Goal: Transaction & Acquisition: Book appointment/travel/reservation

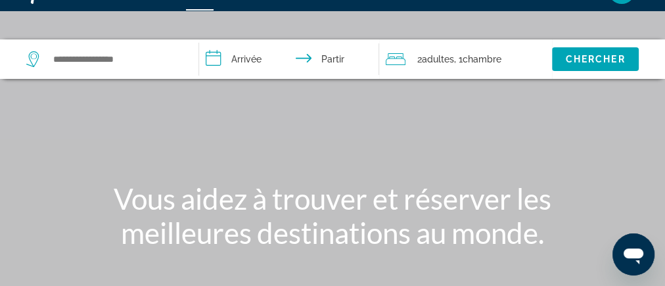
scroll to position [53, 0]
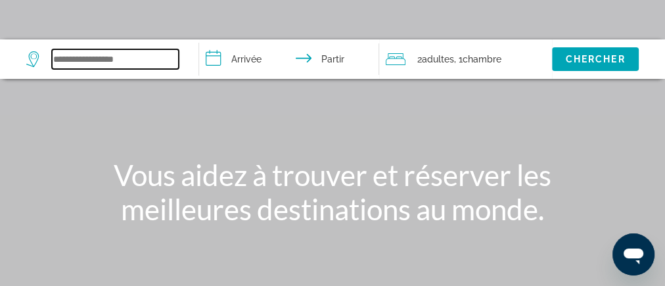
click at [131, 69] on input "Widget de recherche" at bounding box center [115, 59] width 127 height 20
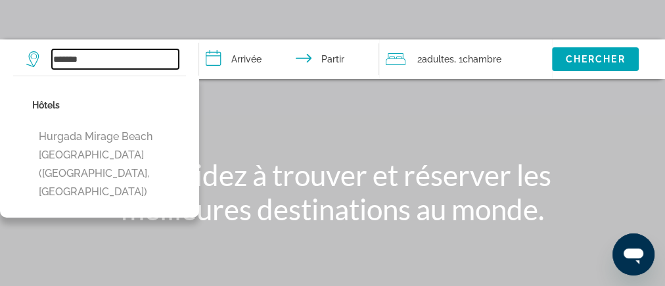
type input "*******"
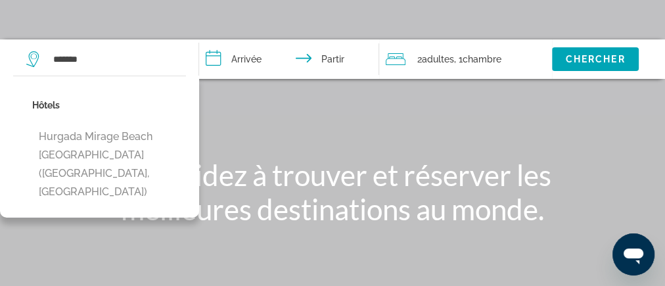
click at [334, 83] on input "**********" at bounding box center [291, 60] width 185 height 43
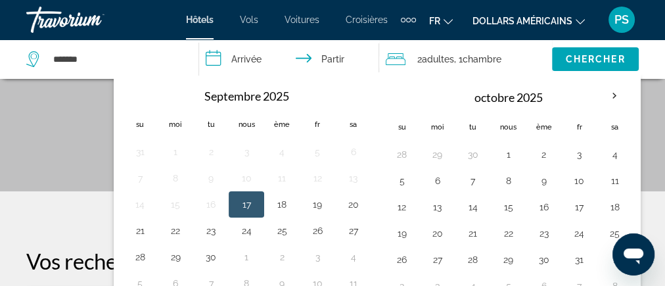
scroll to position [210, 0]
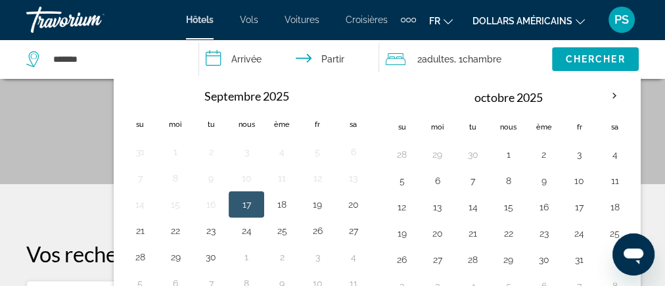
click at [517, 112] on th "octobre 2025" at bounding box center [507, 97] width 177 height 32
click at [596, 112] on th "octobre 2025" at bounding box center [507, 97] width 177 height 32
drag, startPoint x: 635, startPoint y: 252, endPoint x: 416, endPoint y: 190, distance: 228.1
click at [612, 233] on html at bounding box center [633, 254] width 42 height 42
click at [369, 271] on tbody "31 1 2 3 4 5 6 7 8 9 10 11 12 13 14 15 16 17 18 19 20 21 22 23 24 25 26 27 28 2…" at bounding box center [246, 218] width 248 height 158
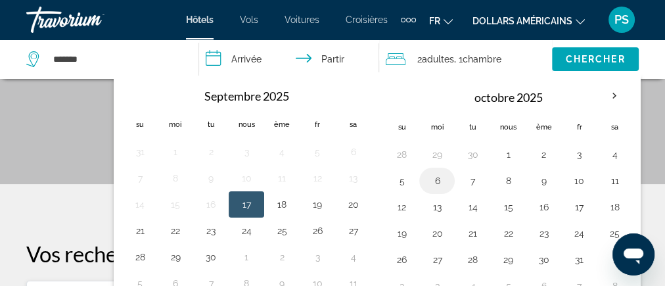
click at [447, 190] on button "6" at bounding box center [436, 180] width 21 height 18
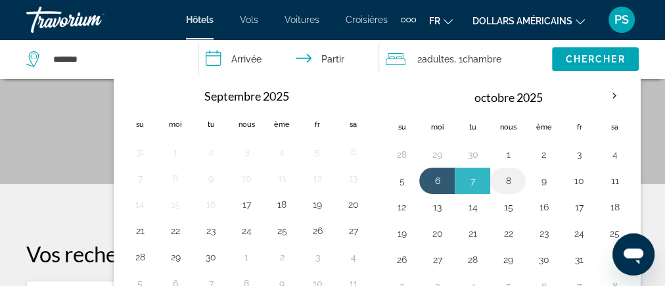
click at [526, 194] on td "8" at bounding box center [507, 181] width 35 height 26
click at [378, 145] on div "Septembre 2025 Su Moi Tu Nous Ème Fr Sa 31 1 2 3 4 5 6 7 8 9 10 11 12 13 14 15 …" at bounding box center [248, 189] width 259 height 222
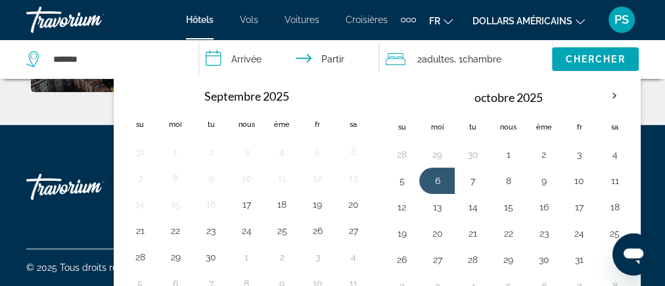
scroll to position [1104, 0]
click at [419, 112] on th "Dates d'arrivée et de départ" at bounding box center [401, 97] width 35 height 32
click at [65, 32] on div "Travorium" at bounding box center [91, 20] width 131 height 34
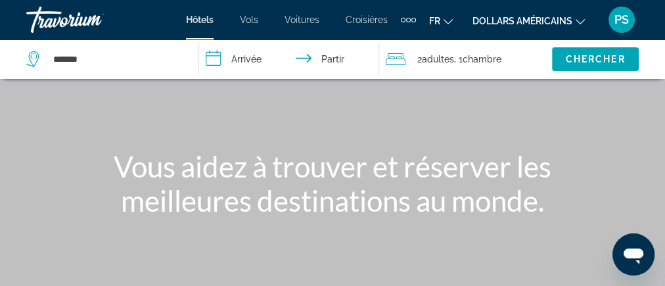
scroll to position [105, 0]
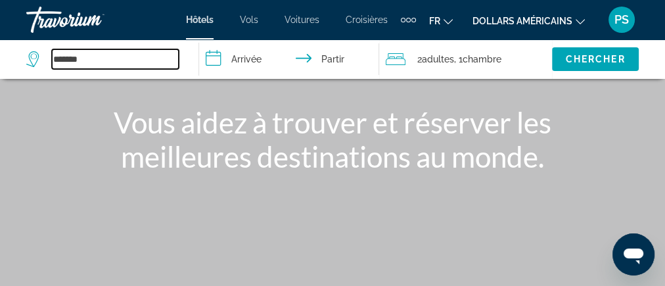
drag, startPoint x: 133, startPoint y: 83, endPoint x: 43, endPoint y: 88, distance: 89.5
click at [43, 69] on div "*******" at bounding box center [102, 59] width 152 height 20
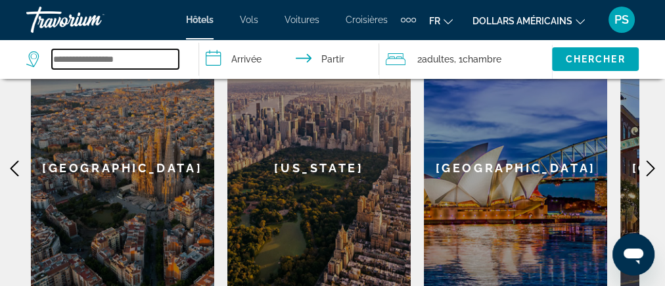
scroll to position [631, 0]
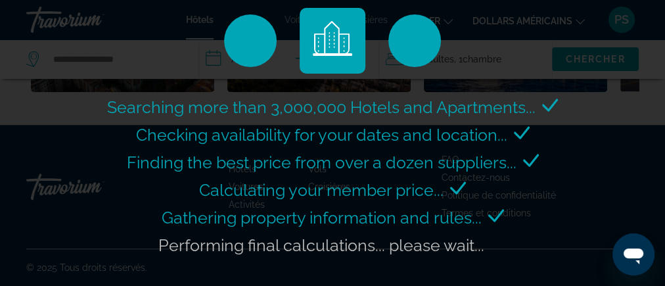
scroll to position [405, 0]
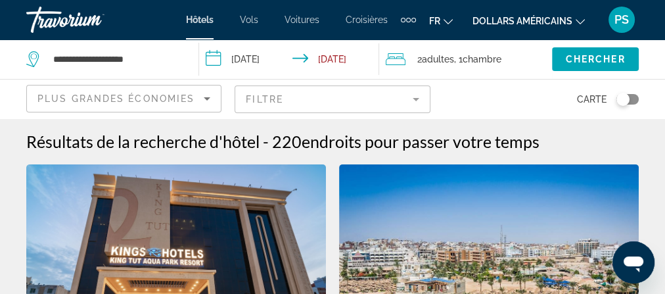
click at [405, 22] on div "Éléments de navigation supplémentaires" at bounding box center [403, 20] width 5 height 5
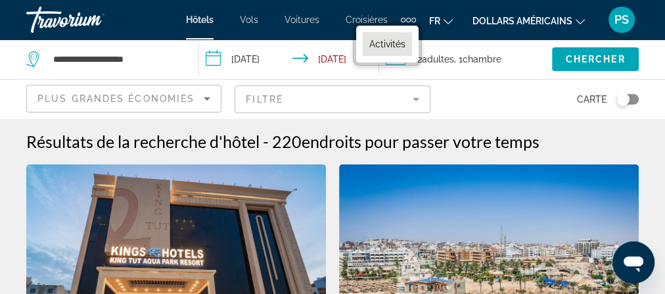
click at [405, 49] on font "Activités" at bounding box center [387, 44] width 36 height 11
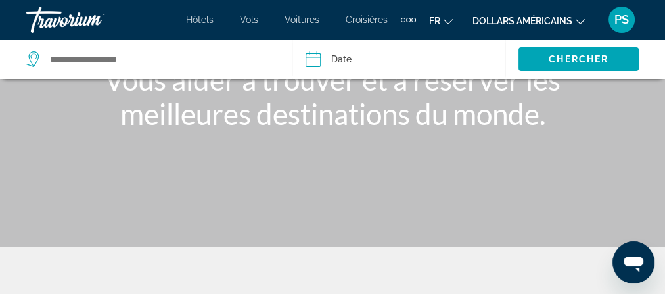
scroll to position [158, 0]
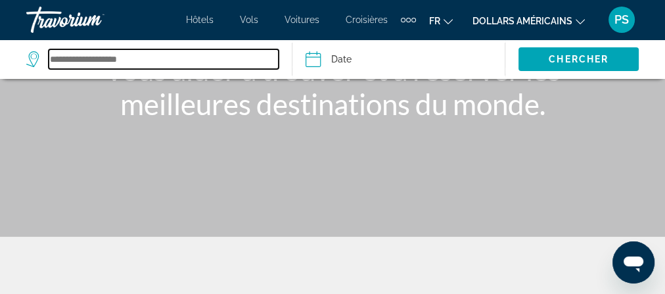
click at [115, 69] on input "Search widget" at bounding box center [164, 59] width 230 height 20
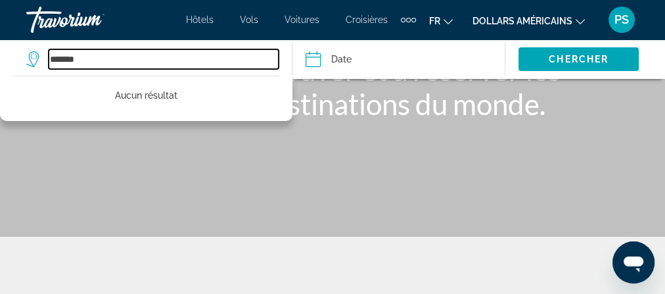
type input "*******"
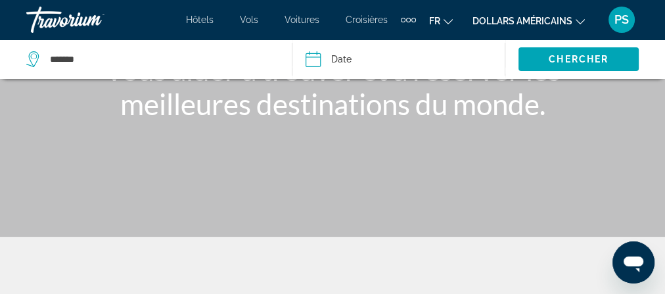
click at [321, 83] on input "Date" at bounding box center [354, 60] width 105 height 43
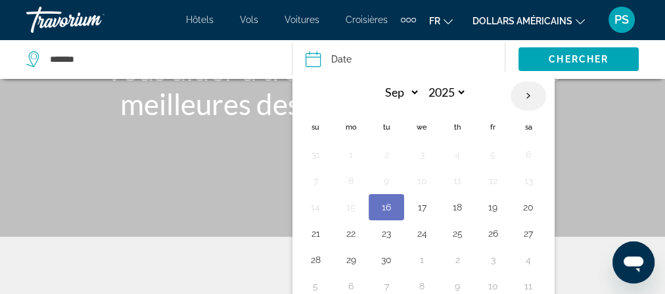
click at [546, 110] on th "Next month" at bounding box center [527, 95] width 35 height 29
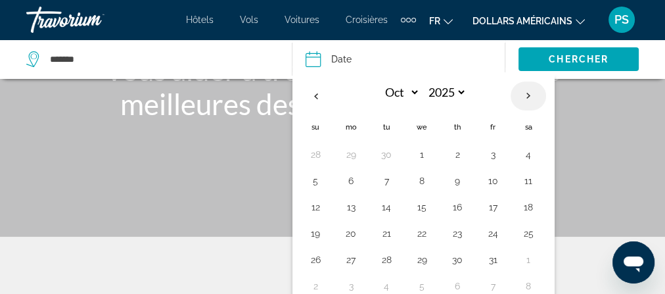
click at [546, 110] on th "Next month" at bounding box center [527, 95] width 35 height 29
select select "*"
select select "****"
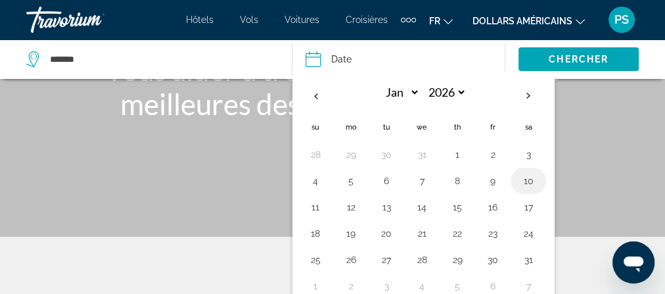
click at [539, 190] on button "10" at bounding box center [528, 180] width 21 height 18
type input "**********"
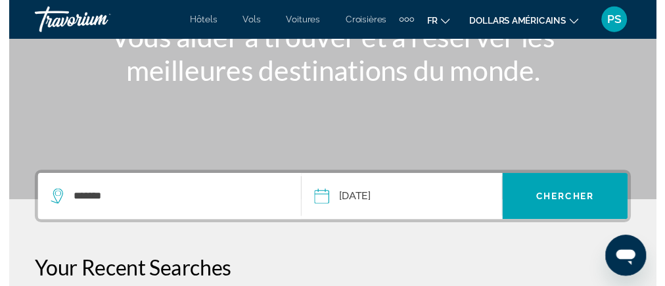
scroll to position [53, 0]
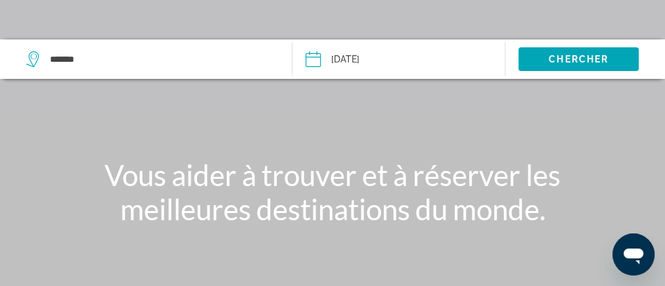
click at [374, 83] on input "**********" at bounding box center [354, 60] width 105 height 43
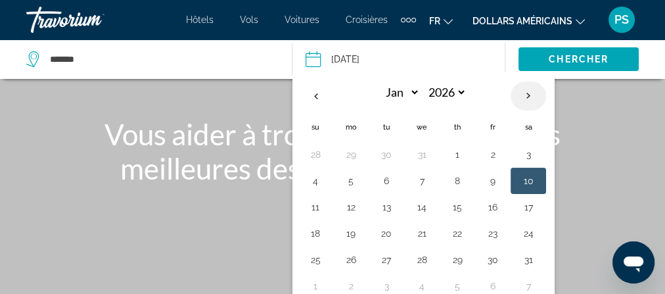
scroll to position [105, 0]
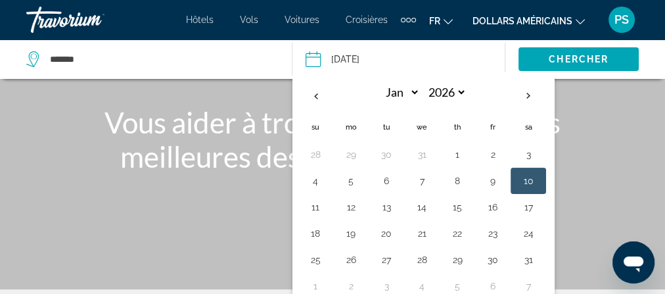
click at [510, 112] on th "Jan *** *** *** *** *** *** *** *** *** *** *** *** 2026 **** **** **** **** **…" at bounding box center [421, 97] width 177 height 32
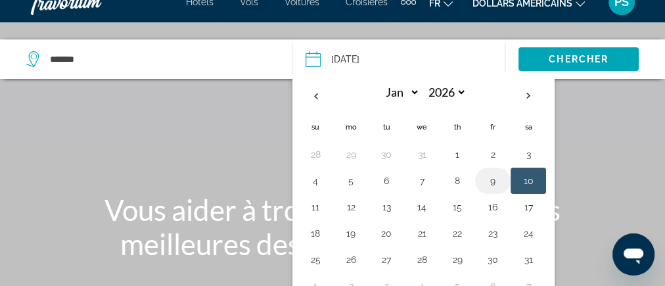
scroll to position [0, 0]
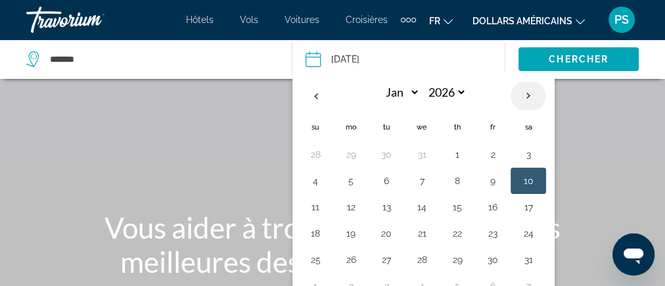
click at [546, 110] on th "Next month" at bounding box center [527, 95] width 35 height 29
select select "*"
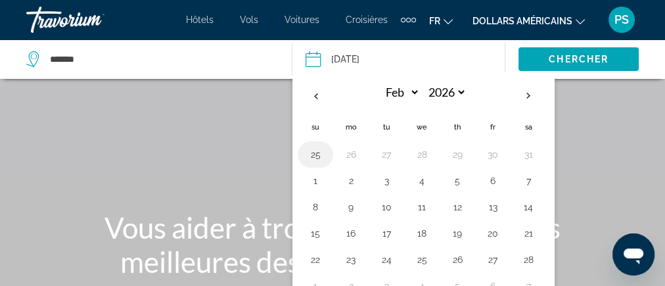
click at [318, 164] on button "25" at bounding box center [315, 154] width 21 height 18
type input "**********"
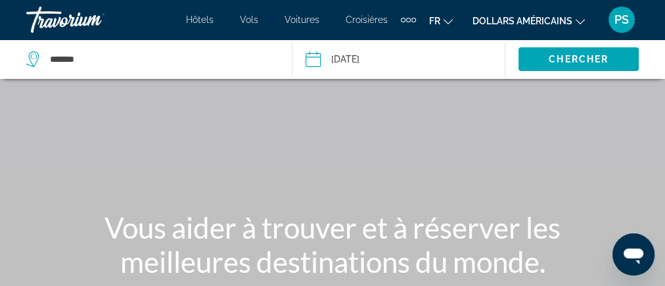
click at [365, 83] on input "**********" at bounding box center [354, 60] width 105 height 43
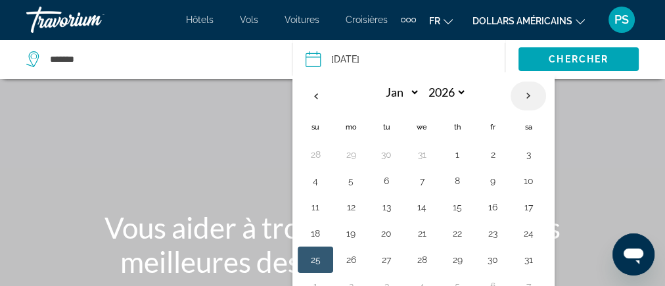
click at [546, 110] on th "Next month" at bounding box center [527, 95] width 35 height 29
select select "*"
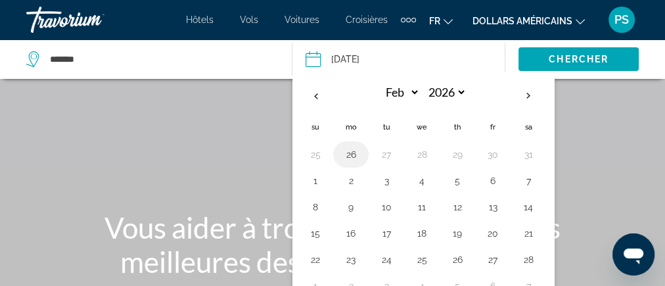
click at [357, 164] on button "26" at bounding box center [350, 154] width 21 height 18
type input "**********"
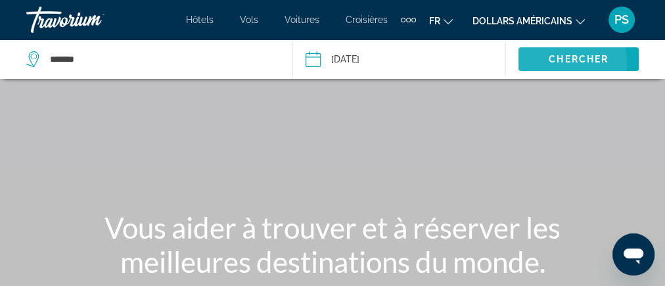
click at [549, 64] on span "Chercher" at bounding box center [579, 59] width 60 height 11
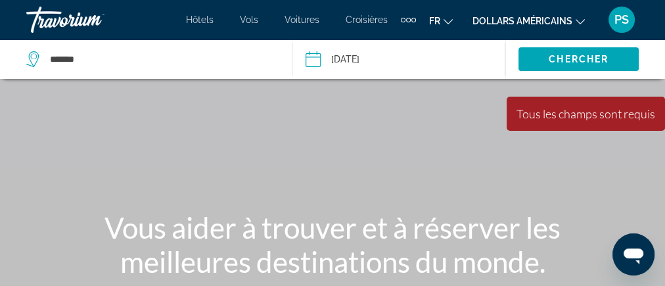
click at [416, 25] on div "Éléments de navigation supplémentaires" at bounding box center [408, 20] width 15 height 20
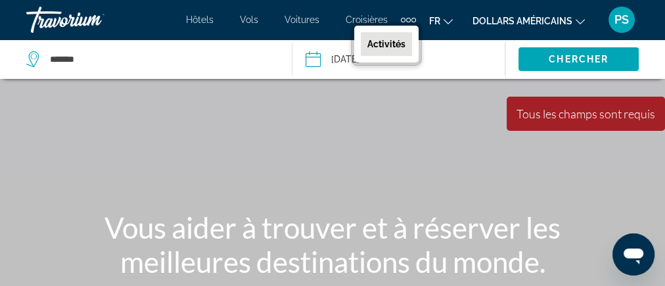
click at [405, 49] on font "Activités" at bounding box center [386, 44] width 38 height 11
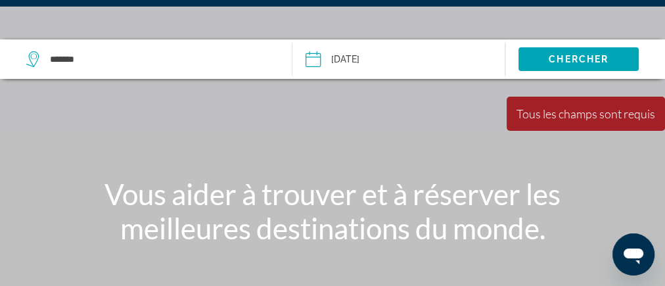
scroll to position [53, 0]
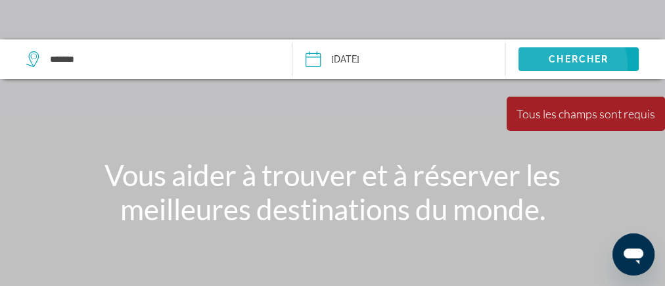
click at [566, 64] on span "Chercher" at bounding box center [579, 59] width 60 height 11
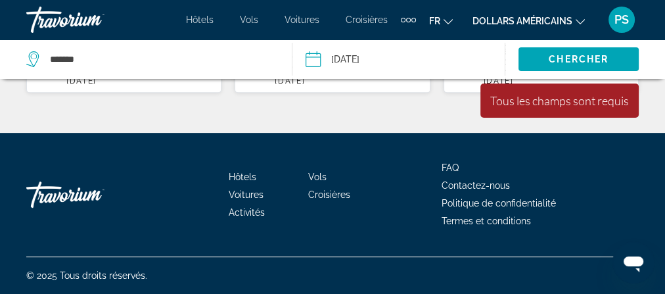
scroll to position [776, 0]
click at [265, 217] on font "Activités" at bounding box center [247, 212] width 36 height 11
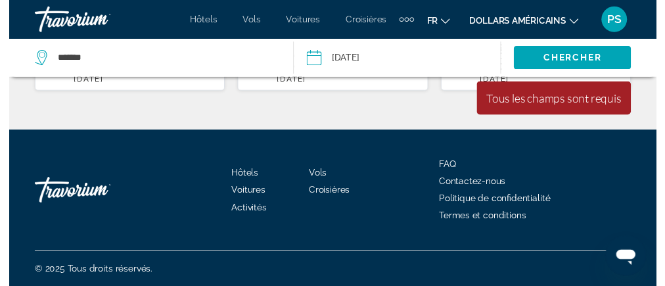
scroll to position [0, 0]
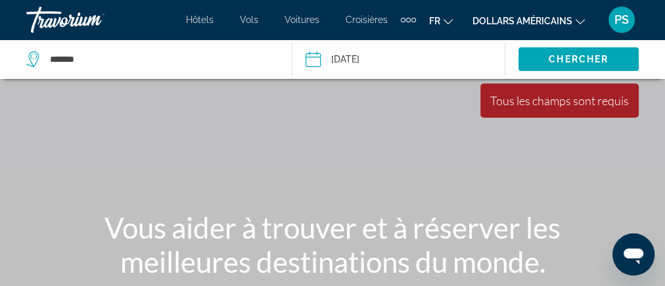
click at [490, 108] on div "Tous les champs sont requis" at bounding box center [559, 100] width 139 height 14
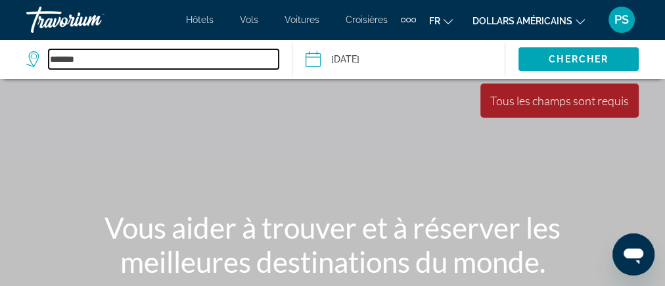
click at [129, 69] on input "*******" at bounding box center [164, 59] width 230 height 20
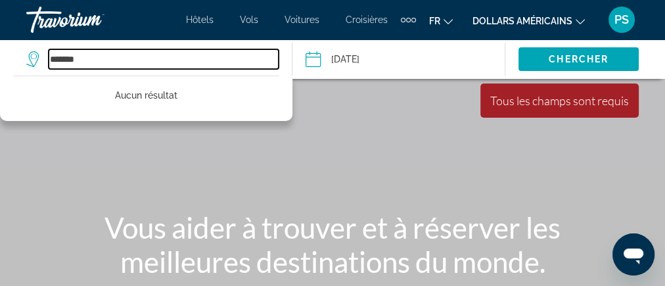
click at [140, 69] on input "*******" at bounding box center [164, 59] width 230 height 20
drag, startPoint x: 73, startPoint y: 86, endPoint x: 65, endPoint y: 87, distance: 8.0
click at [65, 69] on input "*******" at bounding box center [164, 59] width 230 height 20
drag, startPoint x: 146, startPoint y: 96, endPoint x: 129, endPoint y: 89, distance: 18.9
click at [129, 69] on input "*******" at bounding box center [164, 59] width 230 height 20
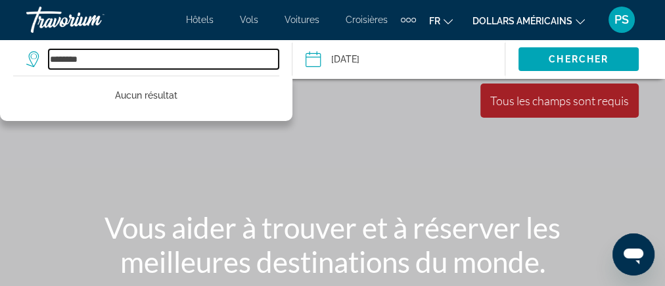
click at [67, 69] on input "*******" at bounding box center [164, 59] width 230 height 20
click at [158, 69] on input "**********" at bounding box center [164, 59] width 230 height 20
click at [164, 69] on input "**********" at bounding box center [164, 59] width 230 height 20
type input "**********"
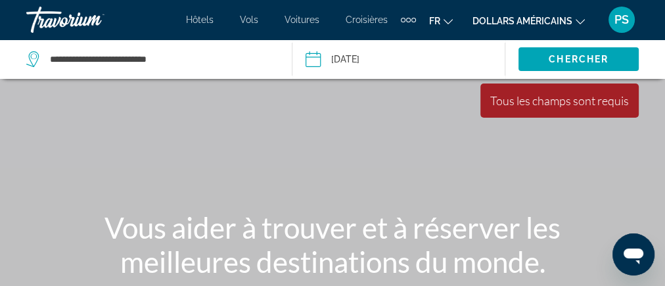
click at [213, 25] on font "Hôtels" at bounding box center [200, 19] width 28 height 11
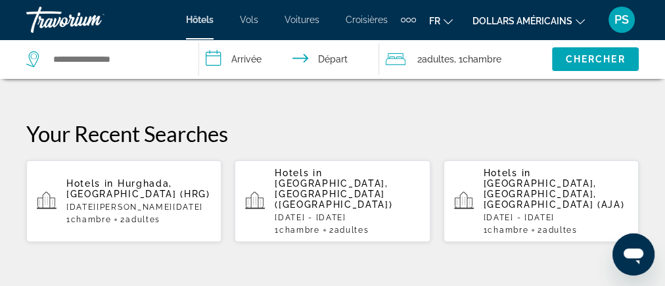
scroll to position [473, 0]
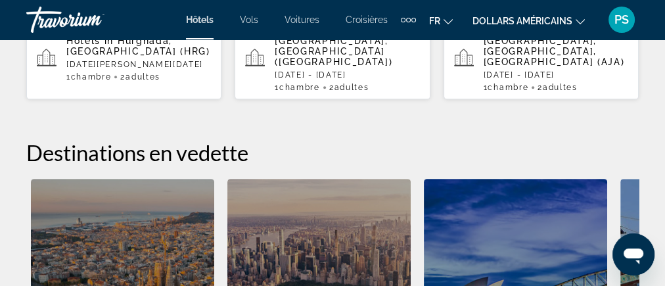
click at [416, 22] on div "Éléments de navigation supplémentaires" at bounding box center [413, 20] width 5 height 5
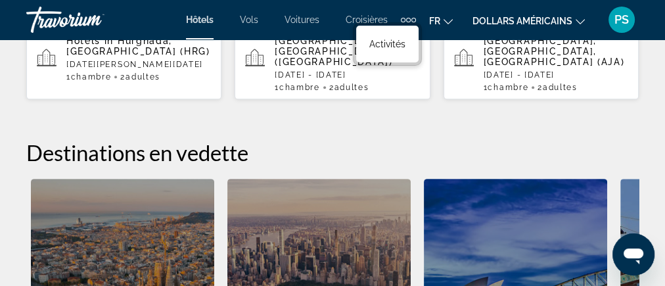
drag, startPoint x: 474, startPoint y: 202, endPoint x: 475, endPoint y: 194, distance: 8.0
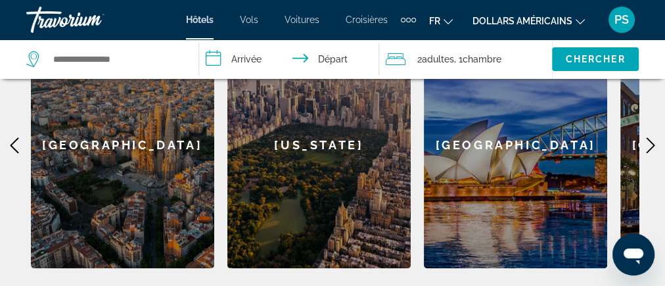
scroll to position [631, 0]
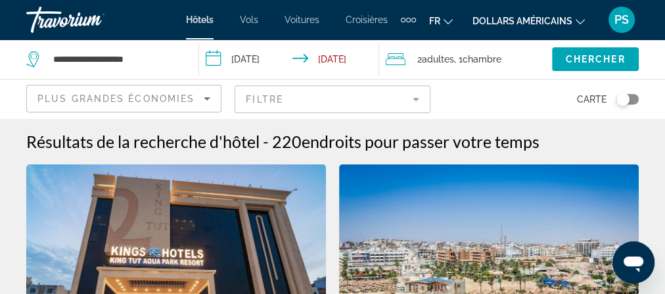
click at [409, 113] on mat-form-field "Filtre" at bounding box center [332, 99] width 195 height 28
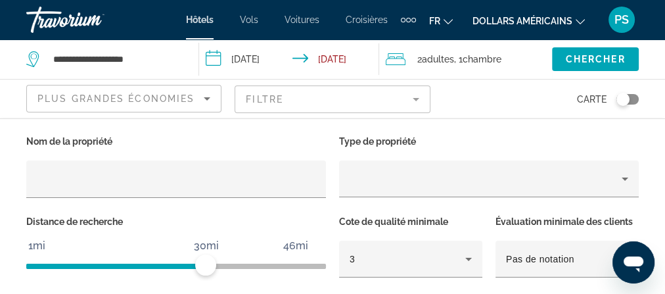
click at [404, 113] on mat-form-field "Filtre" at bounding box center [332, 99] width 195 height 28
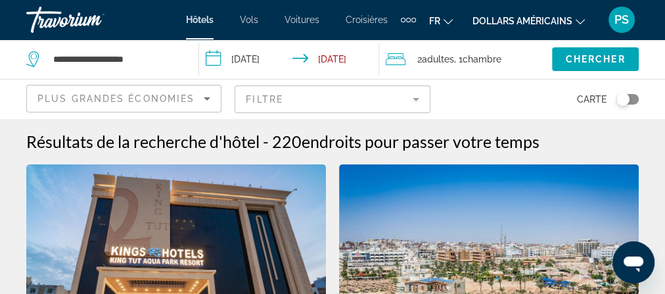
click at [397, 113] on mat-form-field "Filtre" at bounding box center [332, 99] width 195 height 28
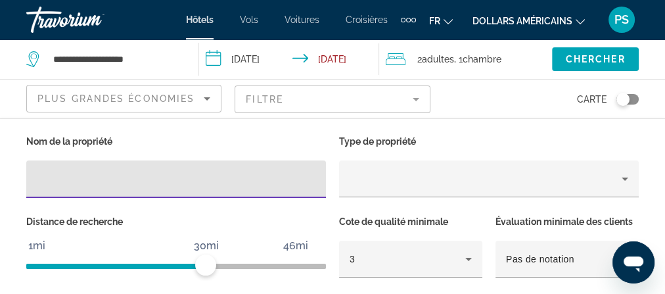
click at [398, 113] on mat-form-field "Filtre" at bounding box center [332, 99] width 195 height 28
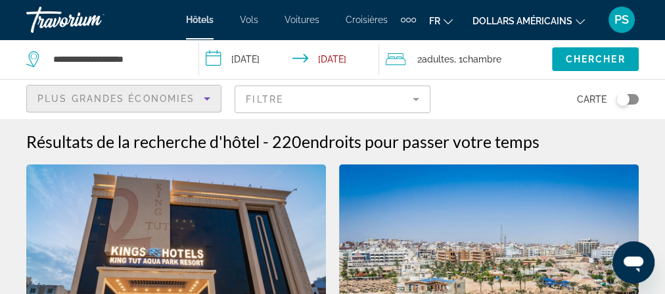
click at [208, 101] on icon "Sort by" at bounding box center [207, 98] width 7 height 3
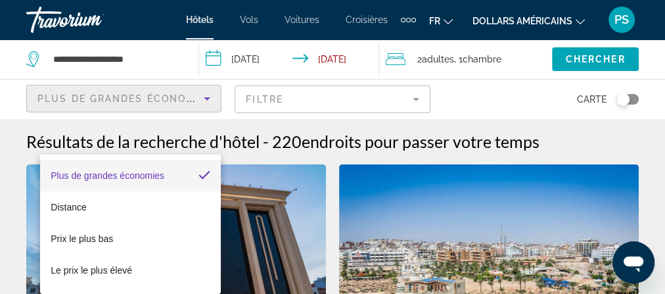
click at [208, 142] on div at bounding box center [332, 147] width 665 height 294
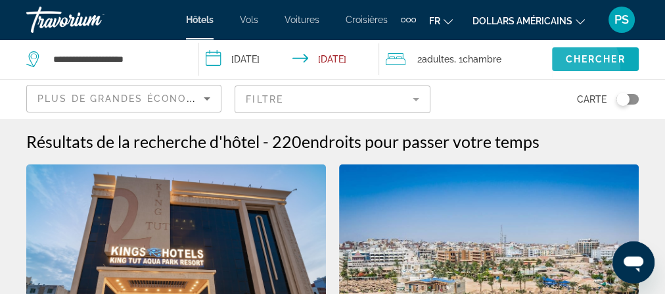
click at [581, 64] on span "Chercher" at bounding box center [596, 59] width 60 height 11
click at [59, 104] on span "Plus de grandes économies" at bounding box center [125, 98] width 176 height 11
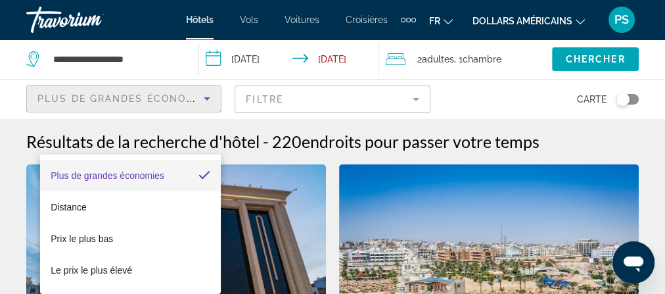
click at [60, 139] on div at bounding box center [332, 147] width 665 height 294
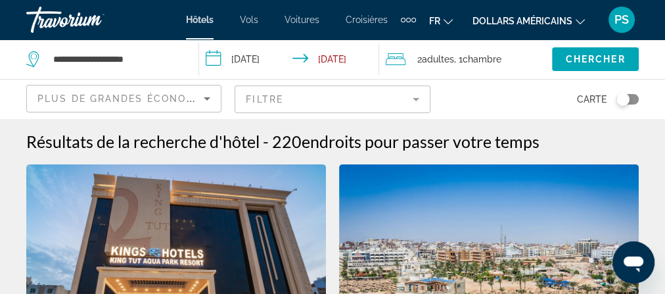
click at [277, 113] on mat-form-field "Filtre" at bounding box center [332, 99] width 195 height 28
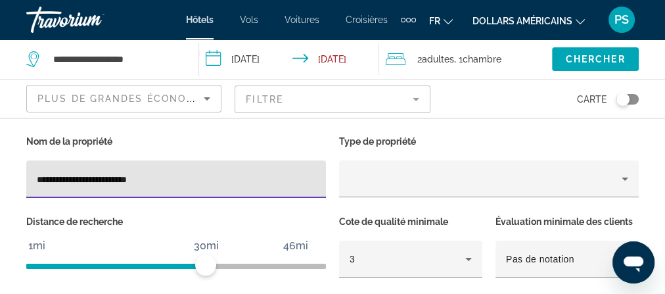
scroll to position [105, 0]
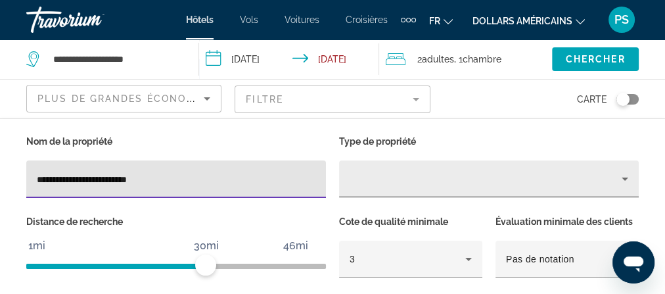
type input "**********"
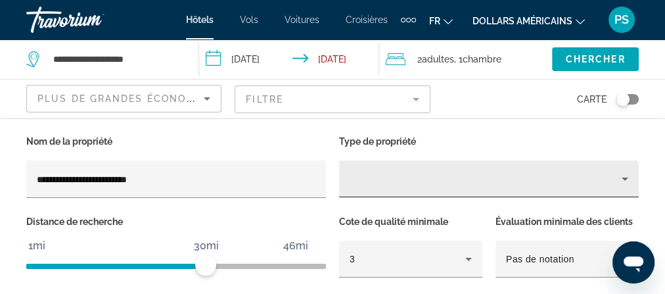
click at [368, 197] on div "Hotel Filters" at bounding box center [488, 178] width 279 height 37
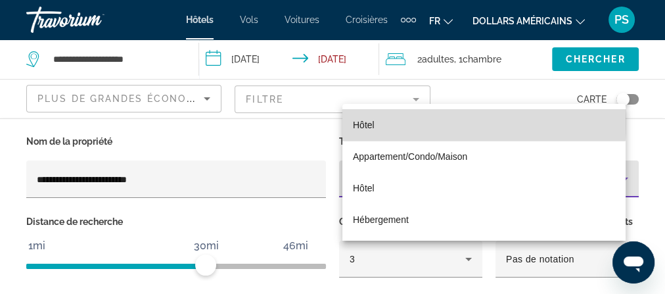
click at [374, 121] on font "Hôtel" at bounding box center [364, 125] width 22 height 11
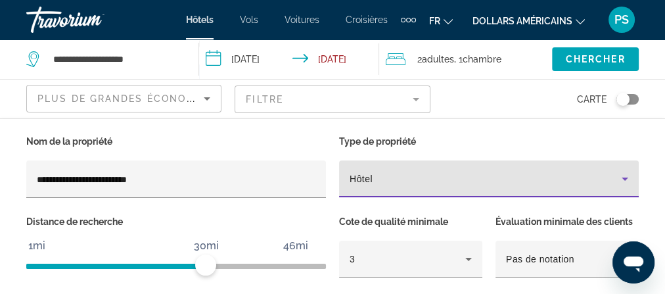
scroll to position [105, 0]
click at [572, 64] on span "Chercher" at bounding box center [596, 59] width 60 height 11
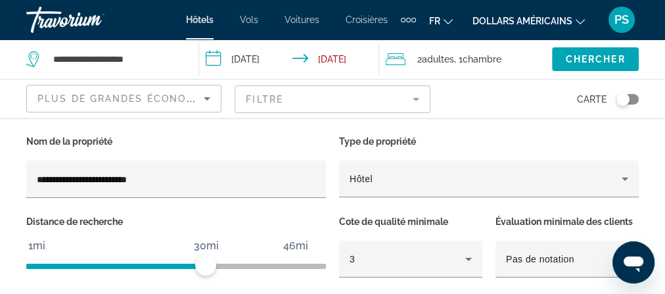
scroll to position [368, 0]
drag, startPoint x: 640, startPoint y: 252, endPoint x: 613, endPoint y: 216, distance: 44.5
click at [613, 241] on html at bounding box center [633, 262] width 42 height 42
drag, startPoint x: 630, startPoint y: 187, endPoint x: 632, endPoint y: 166, distance: 21.1
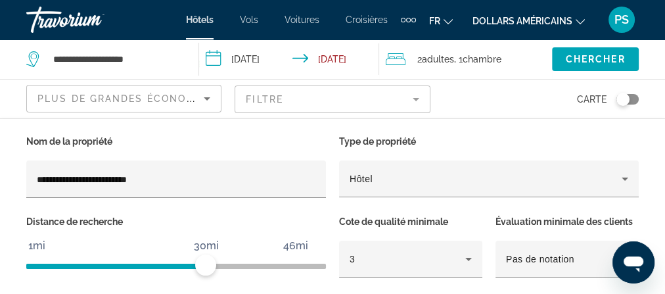
click at [629, 184] on div "**********" at bounding box center [332, 268] width 665 height 300
drag, startPoint x: 599, startPoint y: 146, endPoint x: 626, endPoint y: 146, distance: 26.9
click at [626, 118] on app-hotels-search-filters "**********" at bounding box center [332, 98] width 665 height 39
click at [625, 118] on app-hotels-search-filters "**********" at bounding box center [332, 98] width 665 height 39
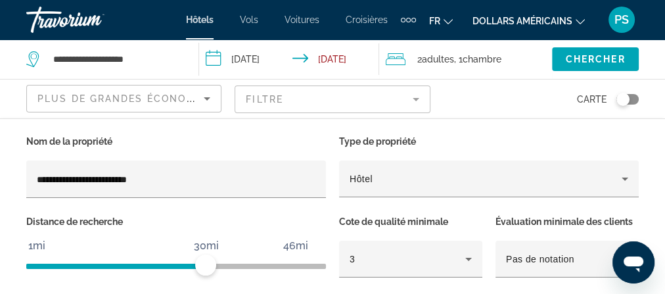
click at [619, 104] on div "Toggle map" at bounding box center [627, 99] width 22 height 11
click at [416, 22] on div "Éléments de navigation supplémentaires" at bounding box center [413, 20] width 5 height 5
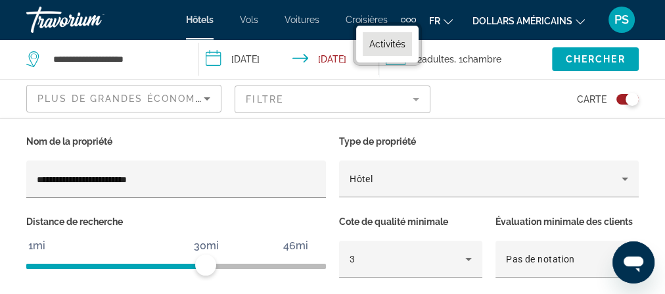
click at [405, 49] on font "Activités" at bounding box center [387, 44] width 36 height 11
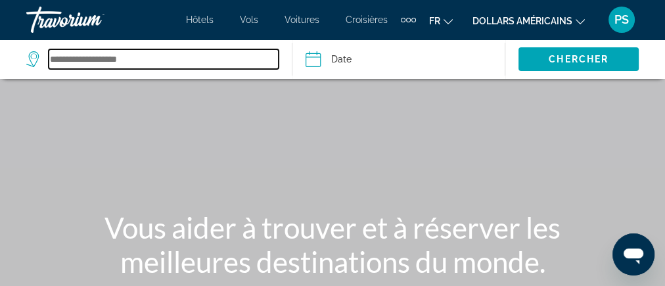
click at [98, 69] on input "Search widget" at bounding box center [164, 59] width 230 height 20
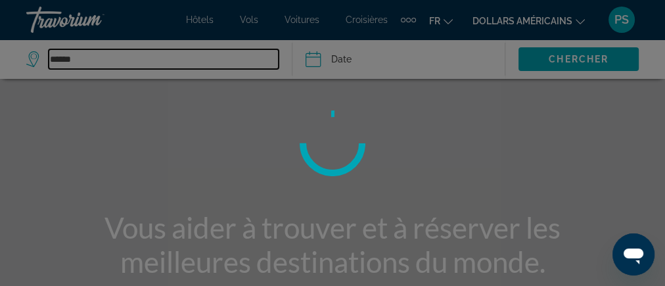
type input "*******"
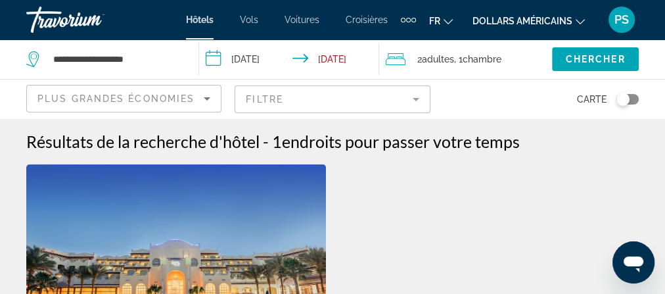
click at [97, 30] on div "Travorium" at bounding box center [91, 20] width 131 height 34
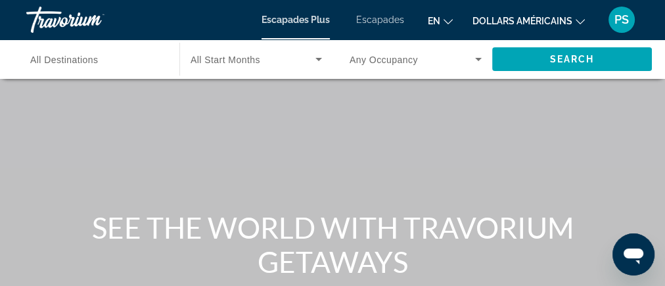
click at [404, 25] on font "Escapades" at bounding box center [380, 19] width 48 height 11
click at [453, 26] on icon "Changer de langue" at bounding box center [447, 21] width 9 height 9
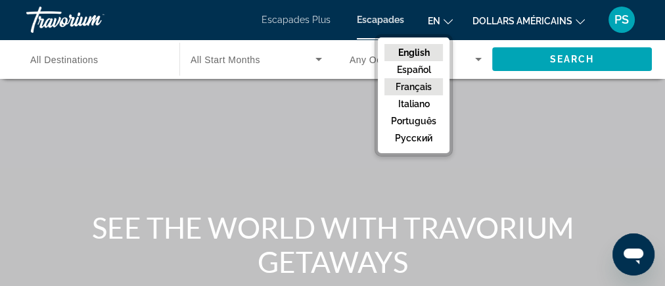
click at [443, 95] on button "Français" at bounding box center [413, 86] width 58 height 17
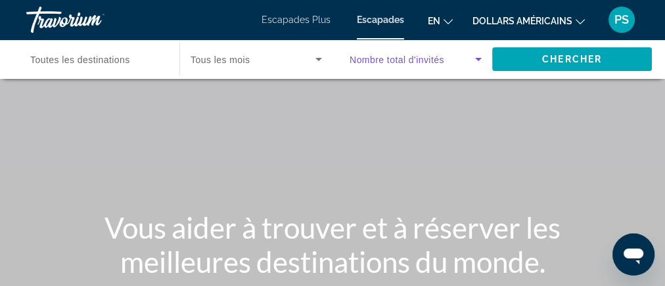
click at [475, 67] on icon "Search widget" at bounding box center [478, 59] width 16 height 16
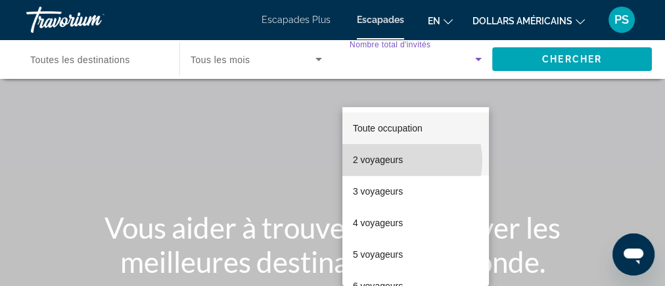
click at [403, 160] on font "2 voyageurs" at bounding box center [378, 159] width 50 height 11
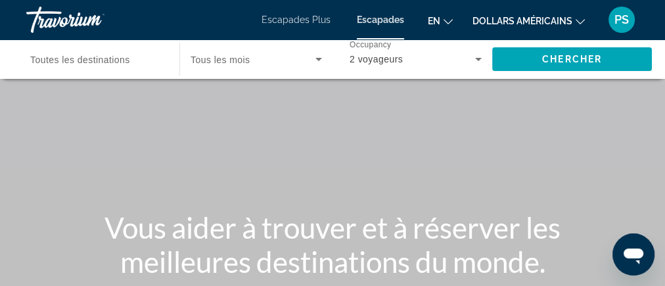
click at [130, 65] on span "Toutes les destinations" at bounding box center [80, 60] width 100 height 11
click at [148, 68] on input "Destination Toutes les destinations" at bounding box center [96, 60] width 132 height 16
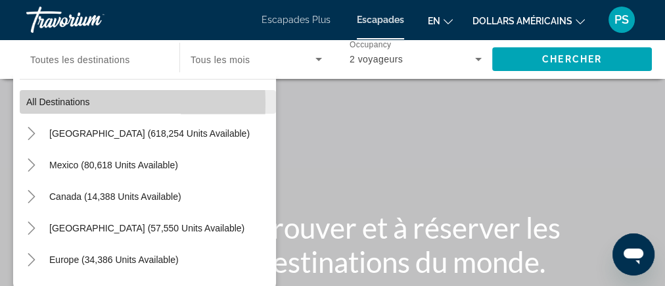
click at [66, 107] on span "All destinations" at bounding box center [58, 102] width 64 height 11
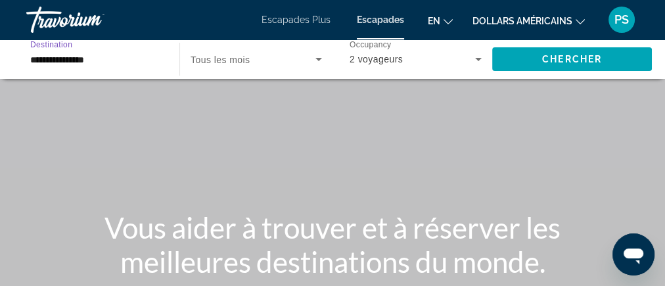
click at [91, 68] on input "**********" at bounding box center [96, 60] width 132 height 16
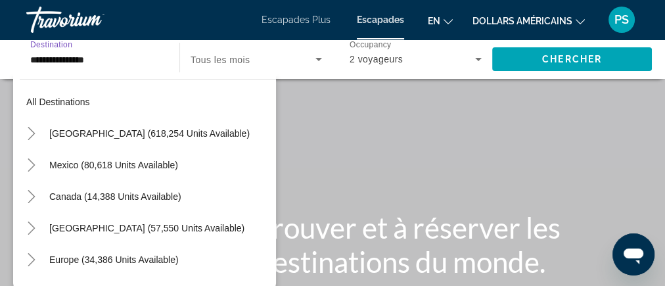
drag, startPoint x: 135, startPoint y: 87, endPoint x: 23, endPoint y: 88, distance: 112.3
click at [23, 79] on app-map-destination-select "**********" at bounding box center [93, 58] width 160 height 39
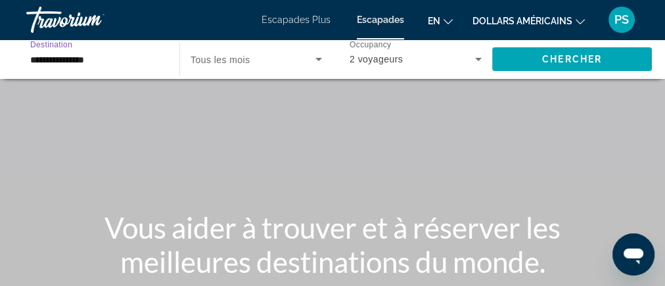
drag, startPoint x: 162, startPoint y: 85, endPoint x: 35, endPoint y: 91, distance: 127.5
click at [35, 78] on div "**********" at bounding box center [96, 59] width 153 height 37
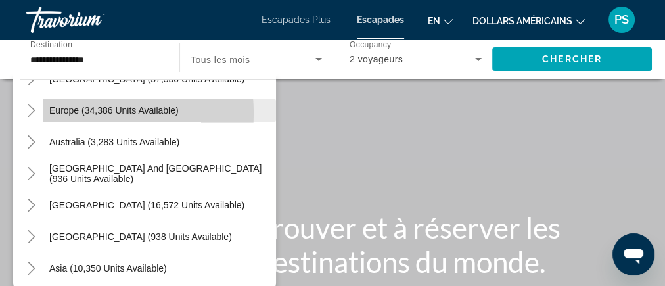
click at [81, 116] on span "Europe (34,386 units available)" at bounding box center [113, 110] width 129 height 11
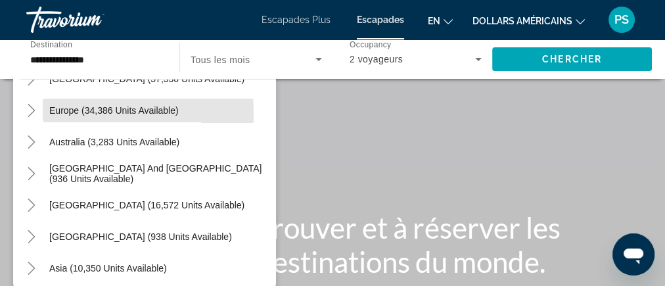
type input "**********"
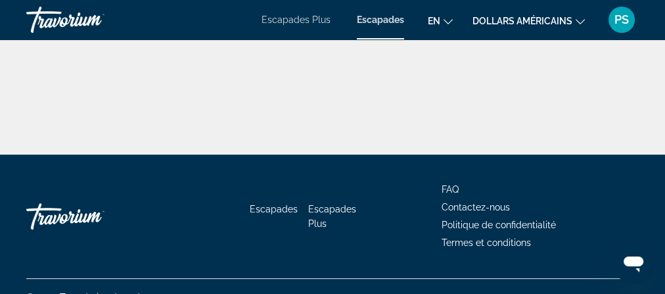
scroll to position [473, 0]
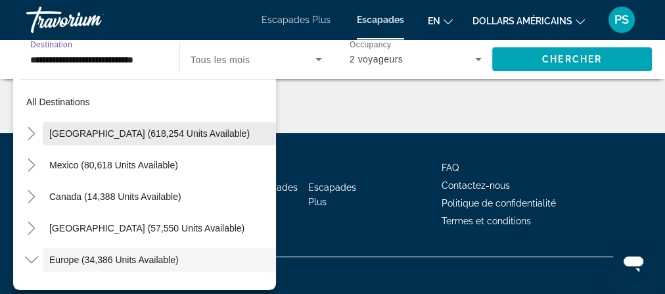
scroll to position [43, 0]
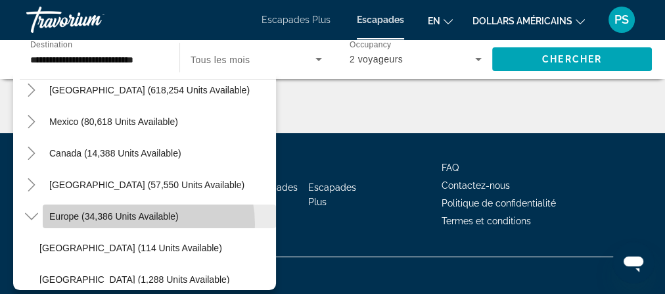
click at [154, 221] on span "Europe (34,386 units available)" at bounding box center [113, 216] width 129 height 11
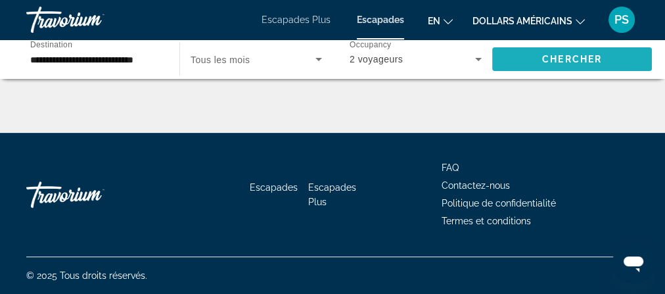
click at [571, 64] on span "Chercher" at bounding box center [572, 59] width 60 height 11
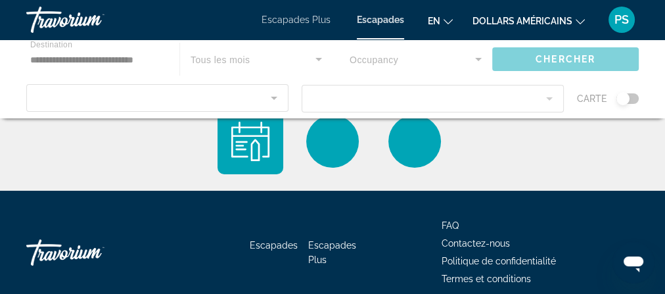
click at [107, 118] on div "Contenu principal" at bounding box center [332, 78] width 665 height 79
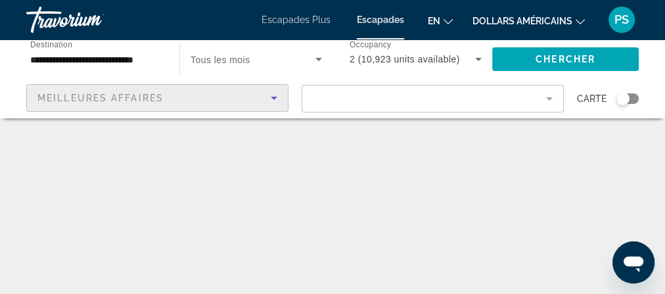
click at [271, 100] on icon "Sort by" at bounding box center [274, 98] width 7 height 3
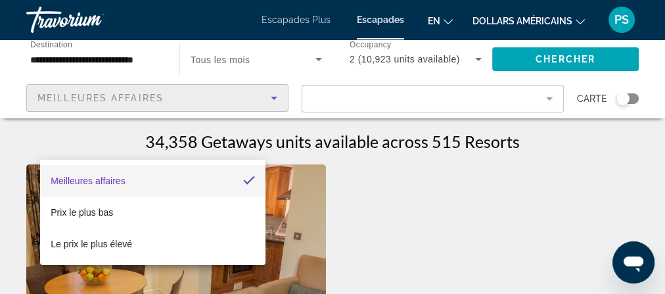
click at [248, 146] on div at bounding box center [332, 147] width 665 height 294
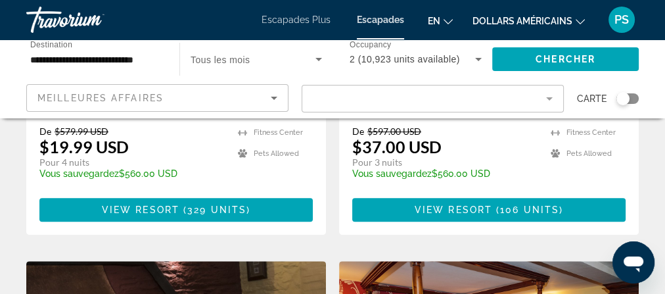
scroll to position [368, 0]
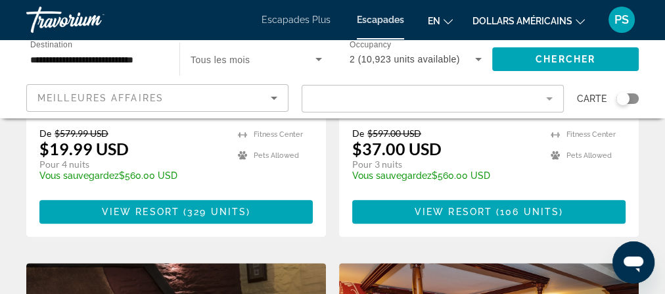
click at [113, 68] on input "**********" at bounding box center [96, 60] width 132 height 16
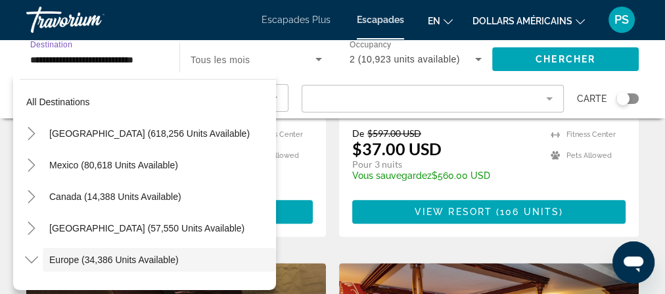
scroll to position [43, 0]
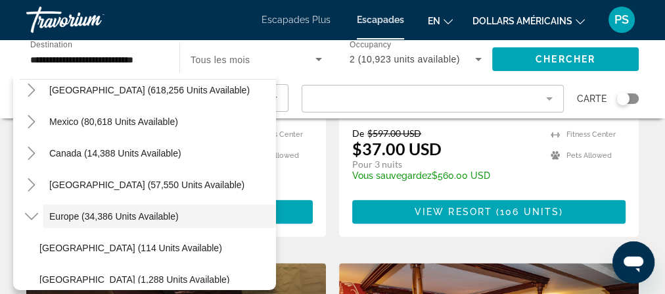
drag, startPoint x: 37, startPoint y: 82, endPoint x: 92, endPoint y: 83, distance: 55.2
click at [92, 78] on div "**********" at bounding box center [96, 59] width 153 height 37
click at [549, 64] on span "Chercher" at bounding box center [565, 59] width 60 height 11
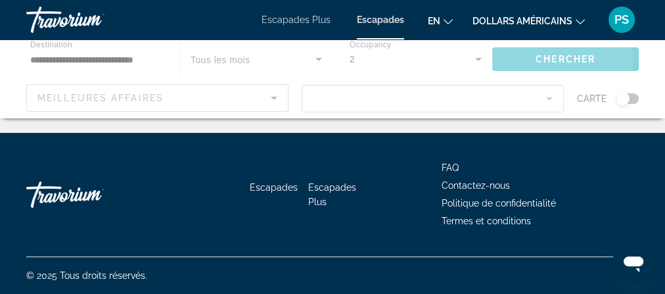
scroll to position [0, 0]
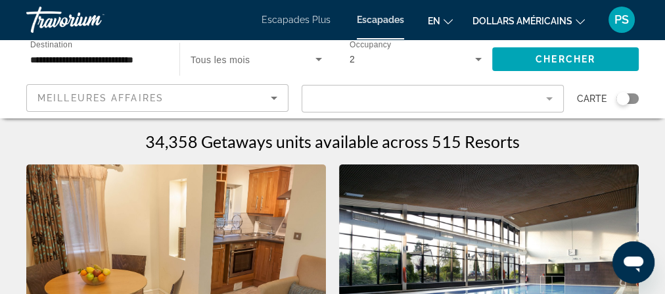
click at [499, 112] on mat-form-field "Filter" at bounding box center [433, 99] width 262 height 28
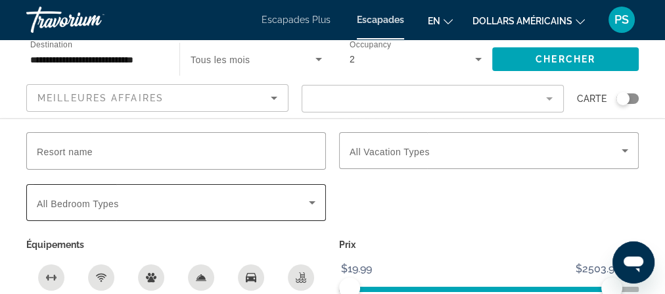
scroll to position [105, 0]
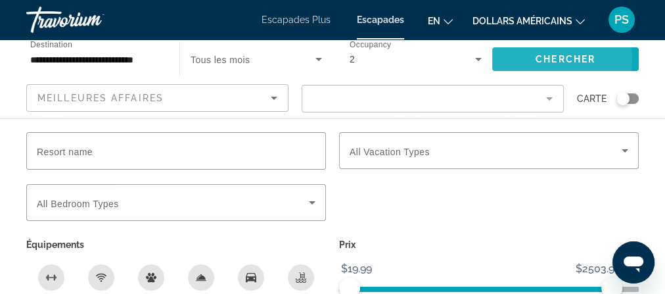
click at [545, 64] on span "Chercher" at bounding box center [565, 59] width 60 height 11
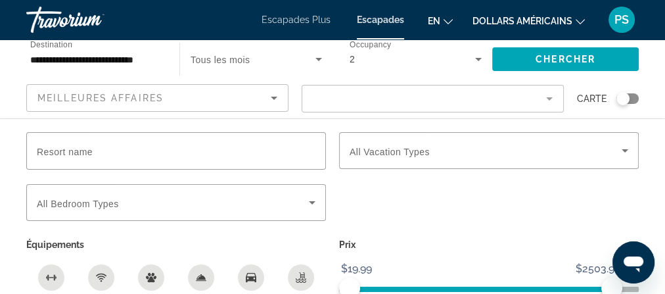
scroll to position [3468, 0]
drag, startPoint x: 60, startPoint y: 89, endPoint x: 32, endPoint y: 88, distance: 28.9
click at [32, 78] on div "**********" at bounding box center [96, 59] width 153 height 37
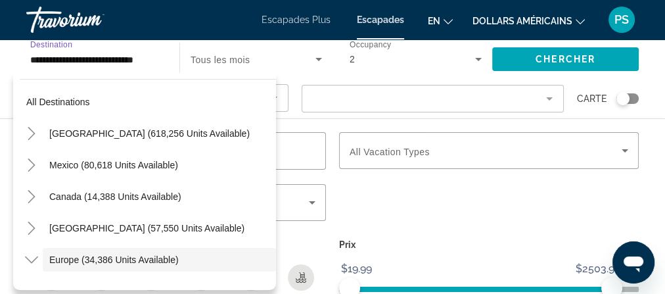
scroll to position [43, 0]
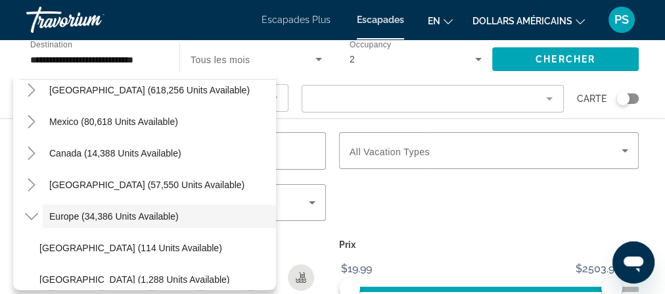
click at [30, 78] on div "**********" at bounding box center [96, 59] width 153 height 37
click at [321, 67] on icon "Search widget" at bounding box center [319, 59] width 16 height 16
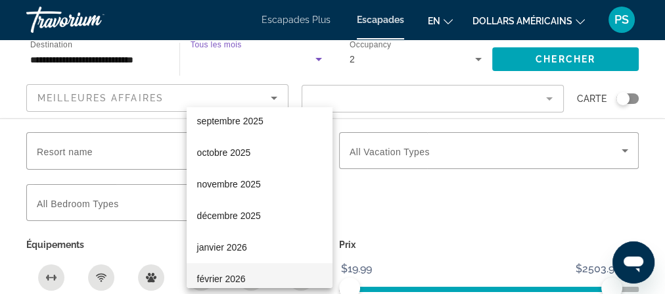
scroll to position [105, 0]
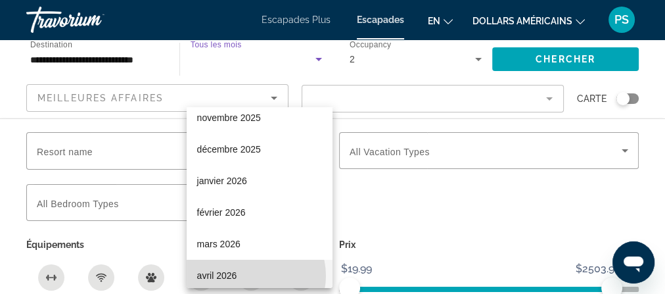
click at [237, 275] on font "avril 2026" at bounding box center [217, 275] width 40 height 11
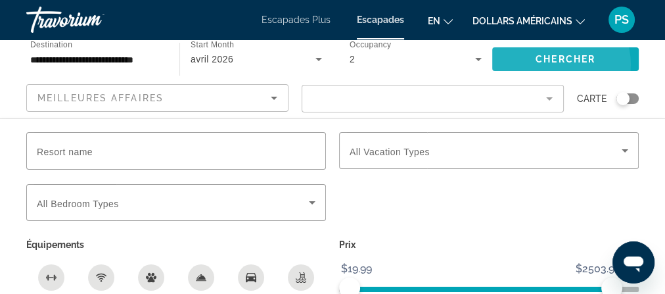
click at [553, 64] on span "Chercher" at bounding box center [565, 59] width 60 height 11
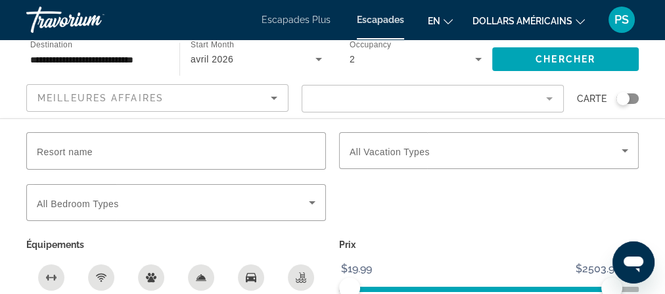
scroll to position [105, 0]
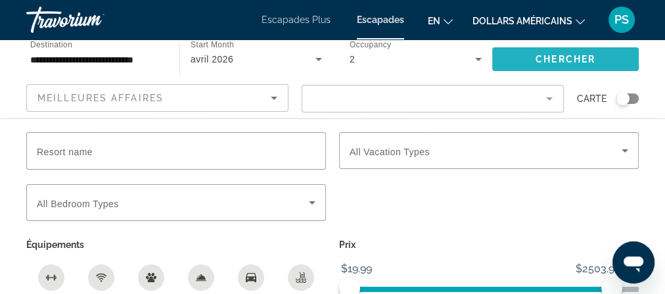
click at [566, 71] on button "Chercher" at bounding box center [565, 59] width 146 height 24
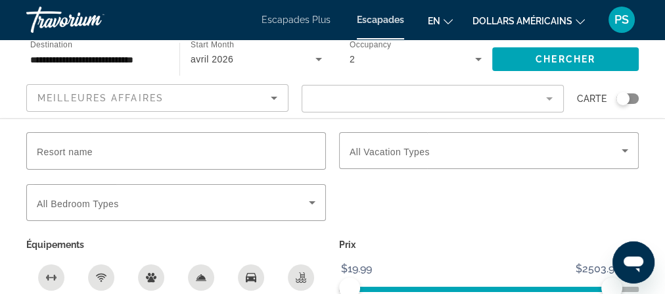
scroll to position [2641, 0]
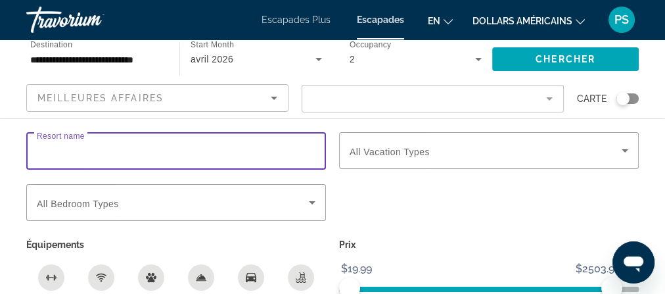
click at [140, 159] on input "Resort name" at bounding box center [176, 151] width 279 height 16
type input "********"
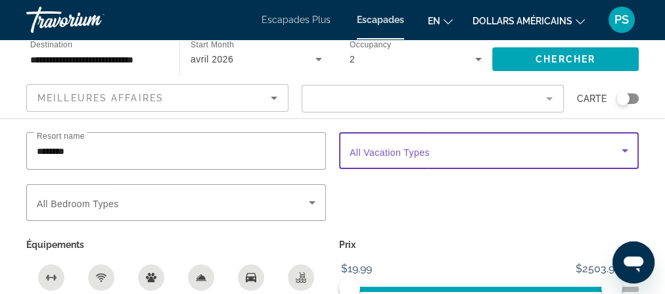
click at [621, 152] on icon "Search widget" at bounding box center [624, 150] width 7 height 3
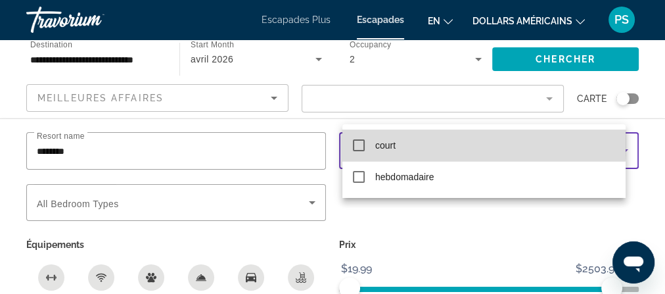
click at [390, 143] on font "court" at bounding box center [385, 145] width 20 height 11
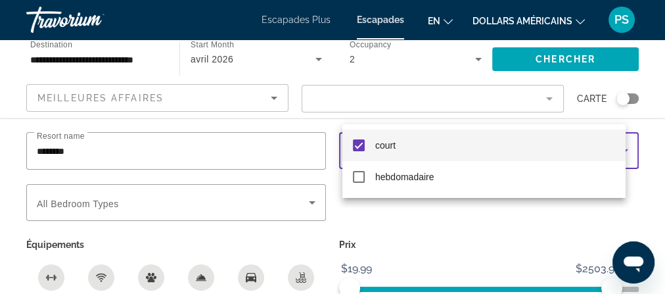
scroll to position [2694, 0]
click at [231, 261] on div at bounding box center [332, 147] width 665 height 294
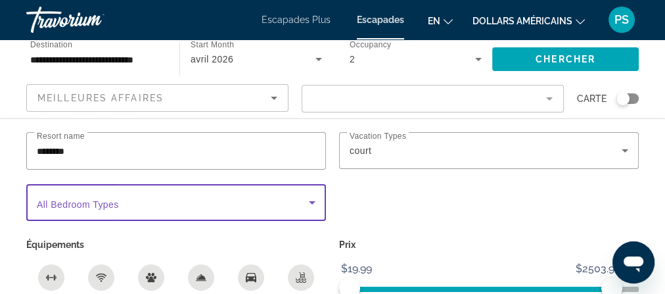
click at [306, 210] on icon "Search widget" at bounding box center [312, 202] width 16 height 16
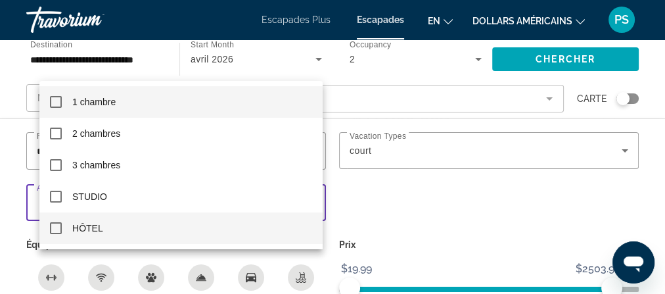
click at [56, 229] on mat-pseudo-checkbox at bounding box center [56, 228] width 12 height 12
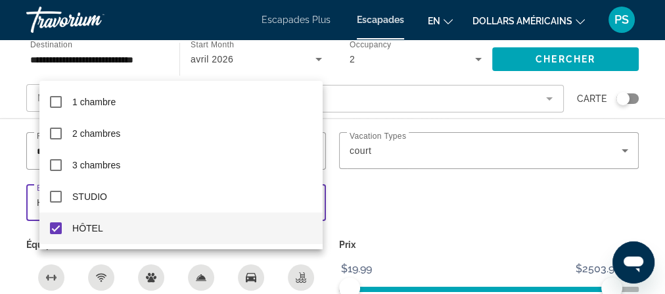
click at [515, 259] on div at bounding box center [332, 147] width 665 height 294
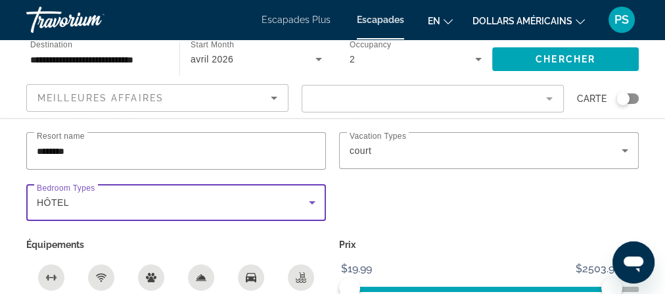
click at [120, 210] on div "HÔTEL" at bounding box center [173, 202] width 272 height 16
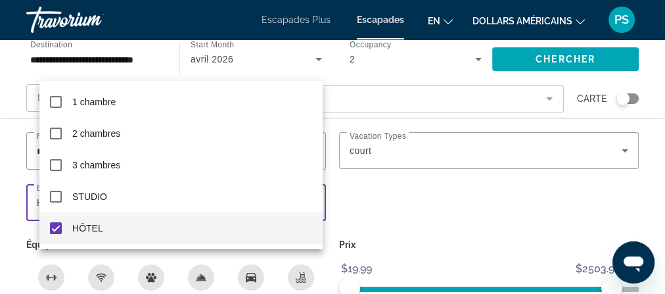
drag, startPoint x: 371, startPoint y: 266, endPoint x: 400, endPoint y: 260, distance: 29.5
click at [370, 266] on div at bounding box center [332, 147] width 665 height 294
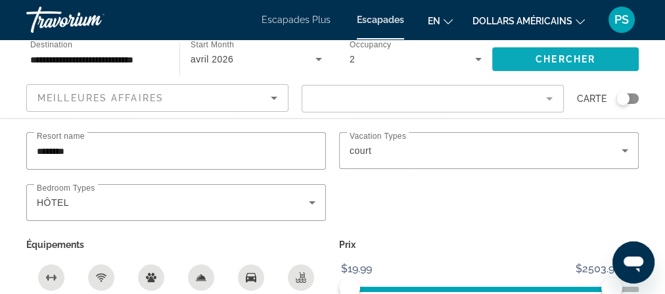
click at [557, 64] on span "Chercher" at bounding box center [565, 59] width 60 height 11
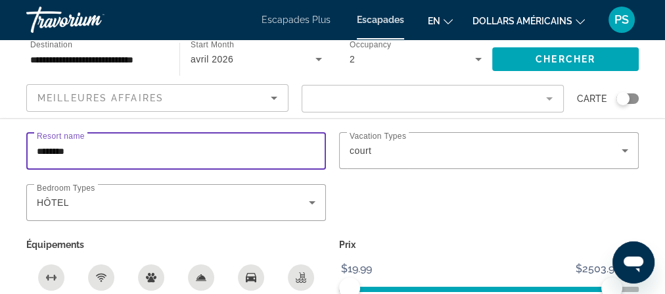
drag, startPoint x: 107, startPoint y: 210, endPoint x: 31, endPoint y: 215, distance: 76.4
click at [31, 184] on div "Resort name ********" at bounding box center [176, 158] width 313 height 52
click at [365, 235] on div "Search widget" at bounding box center [488, 209] width 313 height 51
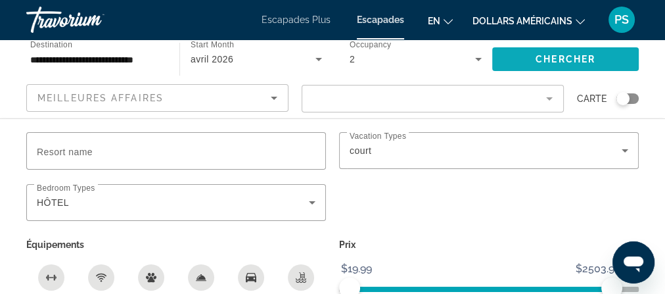
click at [557, 75] on span "Search widget" at bounding box center [565, 59] width 146 height 32
click at [616, 105] on div "Search widget" at bounding box center [622, 98] width 13 height 13
click at [17, 193] on div "Resort name Vacation Types All Vacation Types short Bedroom Types All Bedroom T…" at bounding box center [332, 235] width 665 height 235
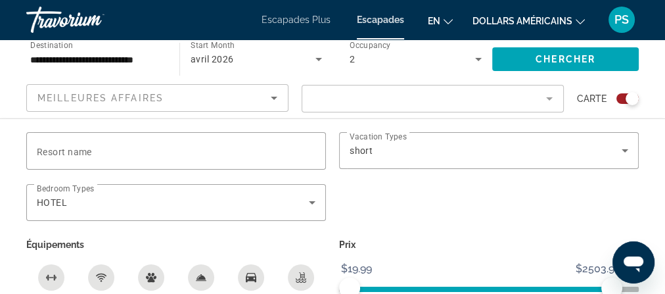
click at [404, 24] on font "Escapades" at bounding box center [380, 19] width 47 height 11
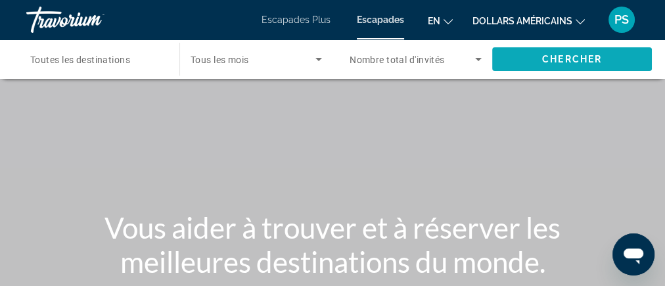
click at [589, 64] on span "Chercher" at bounding box center [572, 59] width 60 height 11
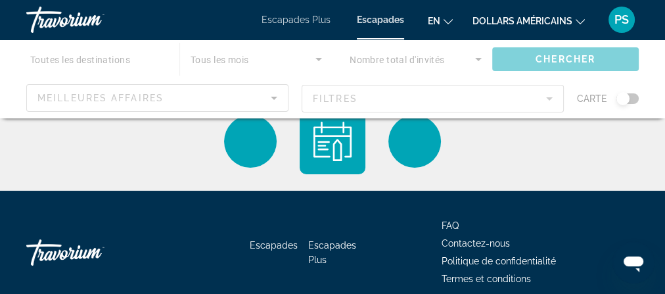
click at [157, 86] on div "Contenu principal" at bounding box center [332, 78] width 665 height 79
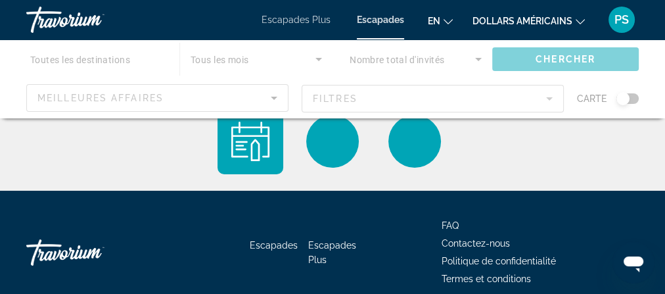
click at [248, 118] on div "Contenu principal" at bounding box center [332, 78] width 665 height 79
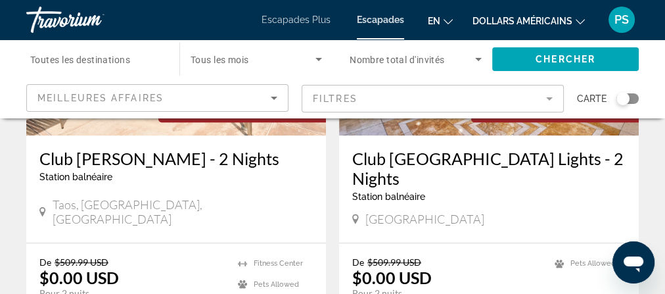
scroll to position [721, 0]
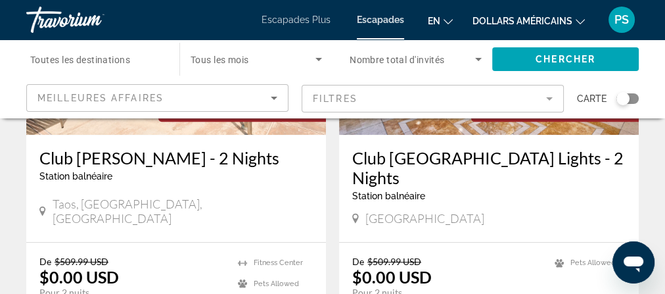
click at [9, 118] on div "Destination Toutes les destinations Start Month Tous les mois Occupancy Nombre …" at bounding box center [332, 78] width 665 height 79
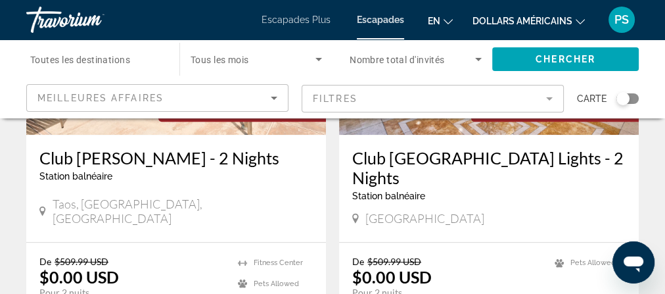
drag, startPoint x: 634, startPoint y: 261, endPoint x: 1272, endPoint y: 495, distance: 680.0
click at [634, 261] on icon "Ouvrir la fenêtre de messagerie" at bounding box center [633, 264] width 20 height 16
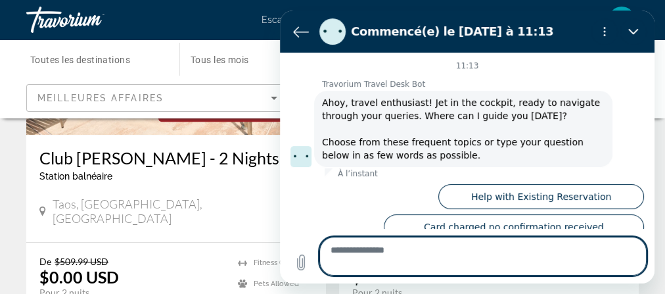
scroll to position [254, 0]
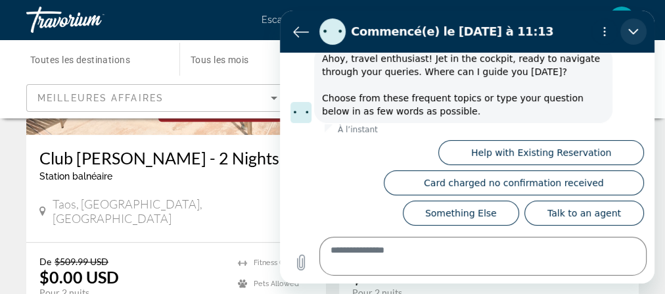
click at [628, 37] on icon "Fermer" at bounding box center [633, 31] width 11 height 11
type textarea "*"
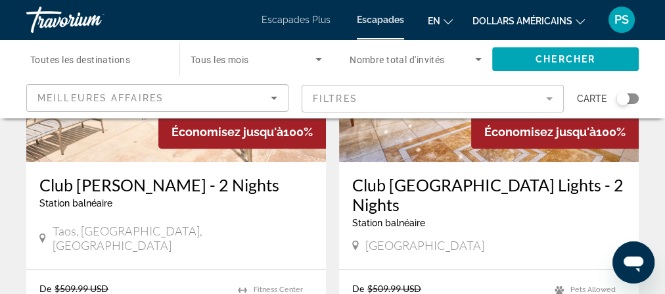
scroll to position [668, 0]
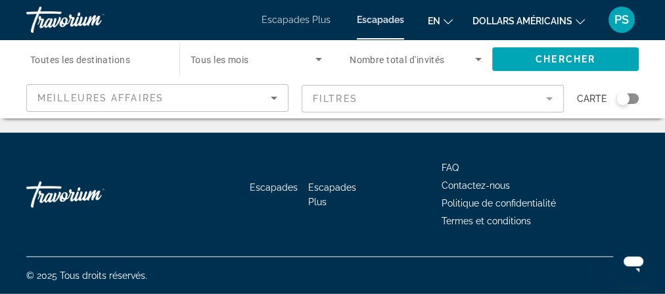
scroll to position [3401, 0]
click at [616, 105] on div "Search widget" at bounding box center [622, 98] width 13 height 13
click at [237, 101] on span "2" at bounding box center [240, 93] width 7 height 14
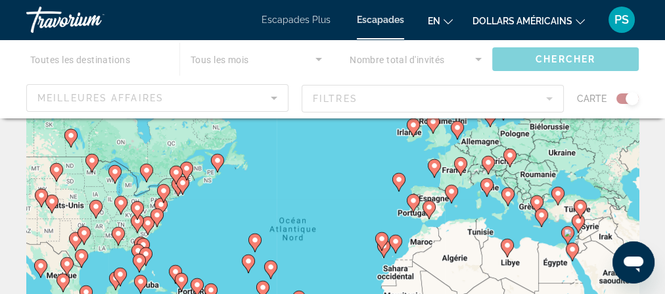
scroll to position [105, 0]
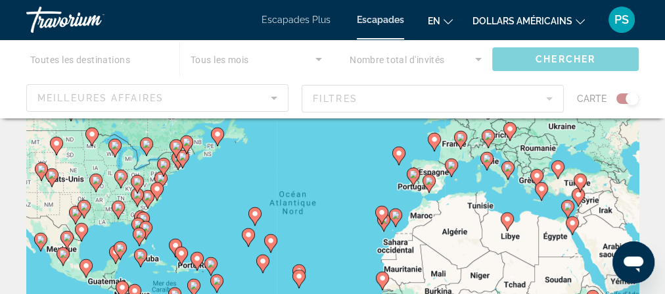
click at [455, 150] on gmp-advanced-marker "Contenu principal" at bounding box center [460, 140] width 13 height 20
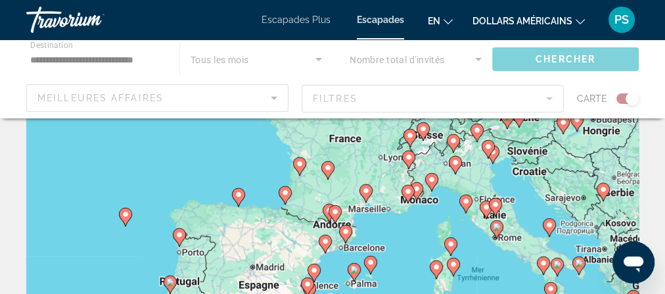
click at [378, 221] on div "Pour activer le glissement avec le clavier, appuyez sur Alt+Entrée. Une fois ce…" at bounding box center [332, 223] width 612 height 394
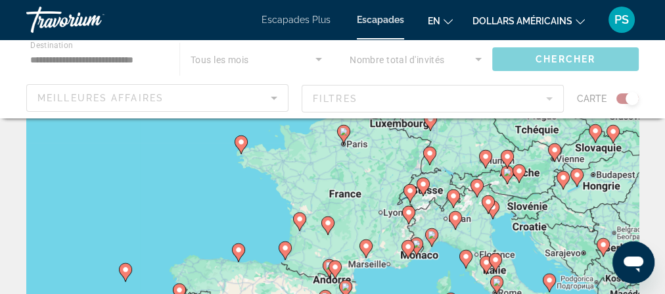
scroll to position [0, 0]
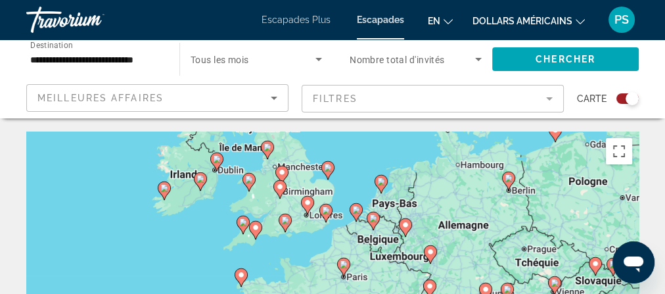
drag, startPoint x: 390, startPoint y: 231, endPoint x: 400, endPoint y: 291, distance: 61.3
click at [393, 293] on html "**********" at bounding box center [332, 147] width 665 height 294
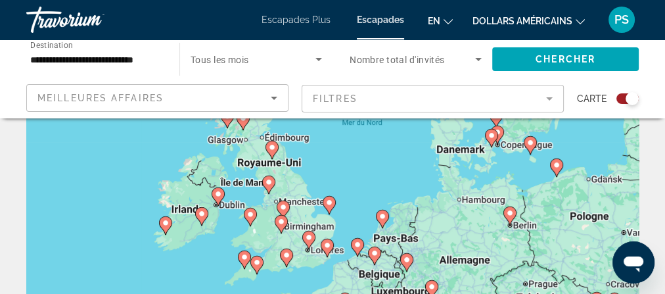
scroll to position [191, 0]
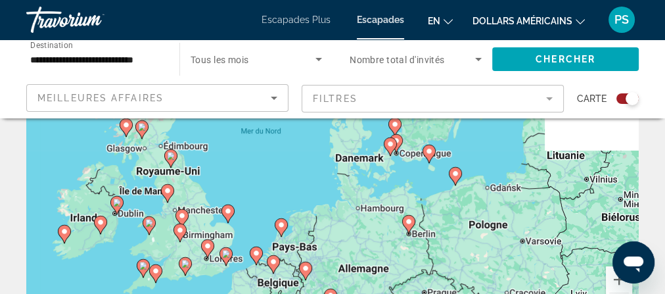
drag, startPoint x: 472, startPoint y: 226, endPoint x: 370, endPoint y: 284, distance: 118.0
click at [370, 284] on div "Pour activer le glissement avec le clavier, appuyez sur Alt+Entrée. Une fois ce…" at bounding box center [332, 138] width 612 height 394
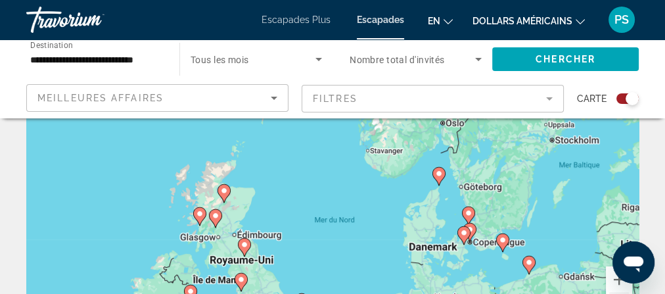
drag, startPoint x: 467, startPoint y: 214, endPoint x: 469, endPoint y: 262, distance: 48.0
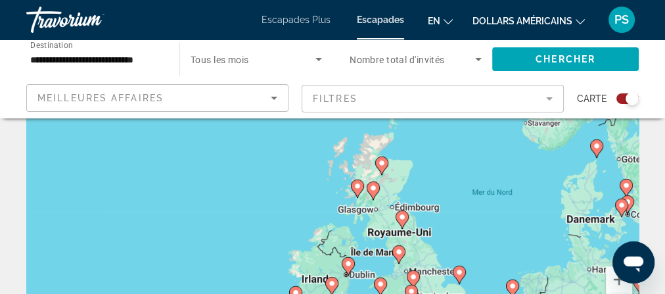
drag, startPoint x: 300, startPoint y: 231, endPoint x: 443, endPoint y: 210, distance: 144.0
click at [445, 210] on div "Pour activer le glissement avec le clavier, appuyez sur Alt+Entrée. Une fois ce…" at bounding box center [332, 138] width 612 height 394
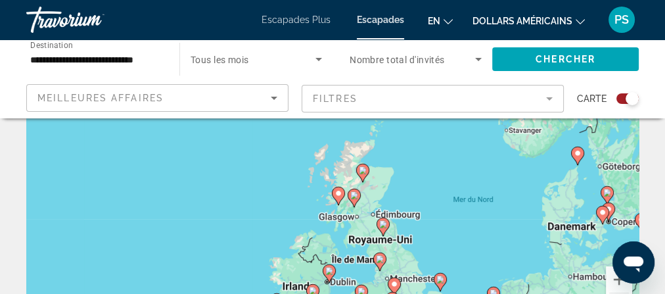
click at [378, 244] on div "Pour activer le glissement avec le clavier, appuyez sur Alt+Entrée. Une fois ce…" at bounding box center [332, 138] width 612 height 394
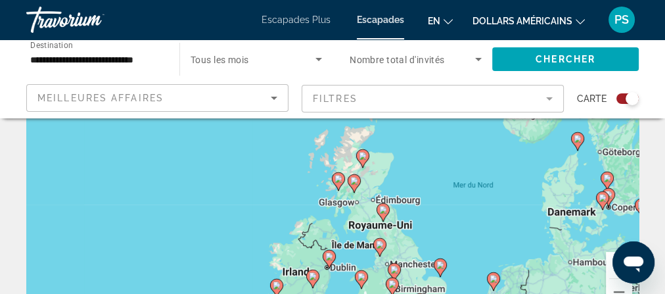
scroll to position [138, 0]
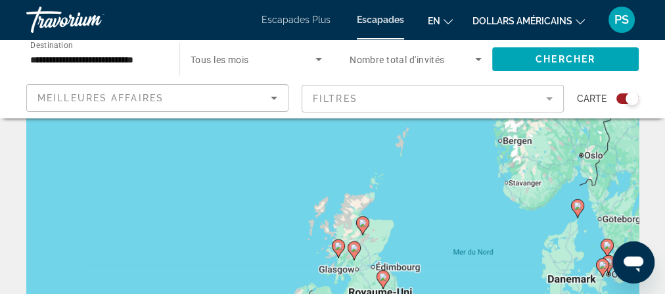
click at [389, 283] on div "Pour activer le glissement avec le clavier, appuyez sur Alt+Entrée. Une fois ce…" at bounding box center [332, 190] width 612 height 394
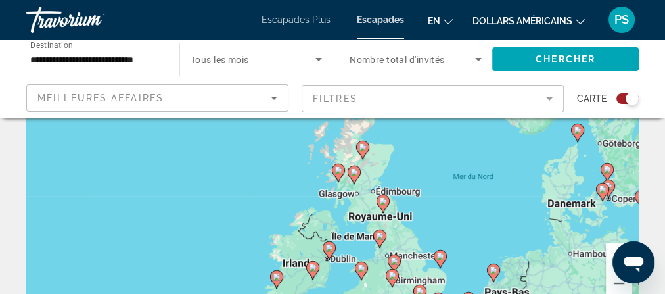
scroll to position [191, 0]
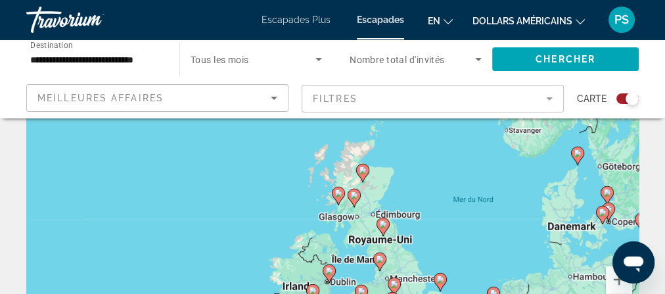
click at [363, 174] on image "Contenu principal" at bounding box center [363, 170] width 8 height 8
type input "**********"
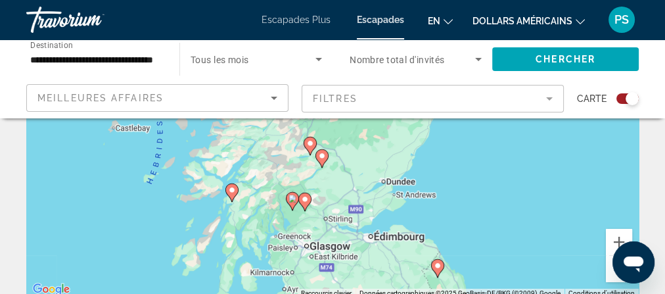
scroll to position [243, 0]
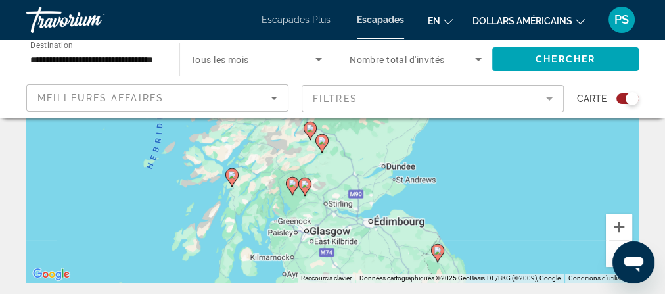
click at [229, 179] on image "Contenu principal" at bounding box center [232, 175] width 8 height 8
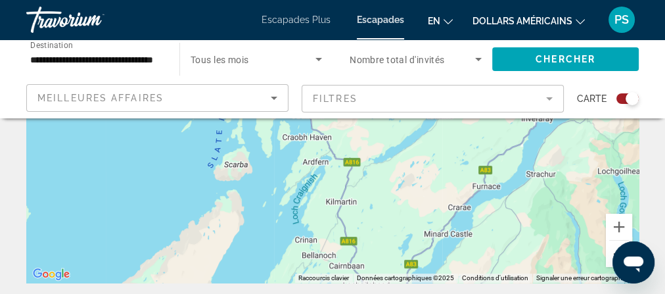
scroll to position [191, 0]
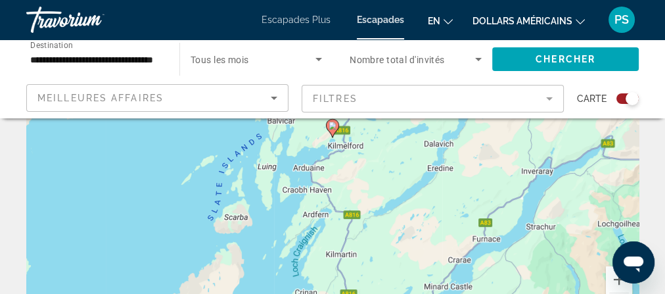
click at [331, 137] on icon "Contenu principal" at bounding box center [332, 128] width 12 height 17
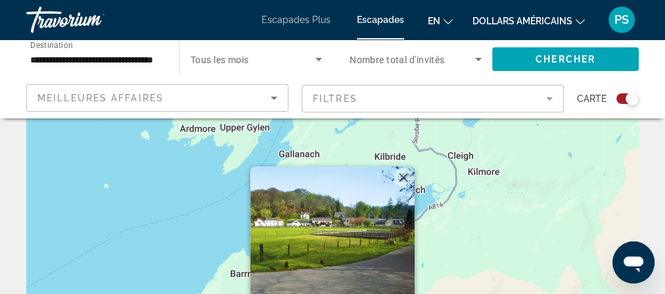
scroll to position [53, 0]
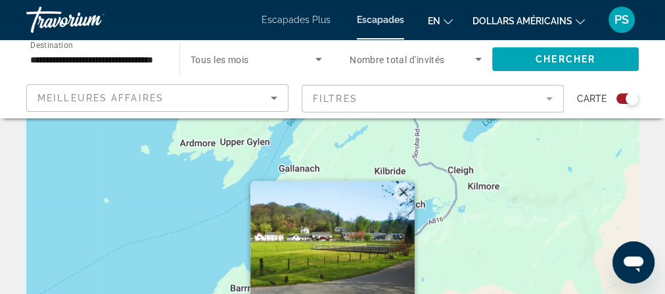
click at [154, 205] on div "Pour activer le glissement avec le clavier, appuyez sur Alt+Entrée. Une fois ce…" at bounding box center [332, 276] width 612 height 394
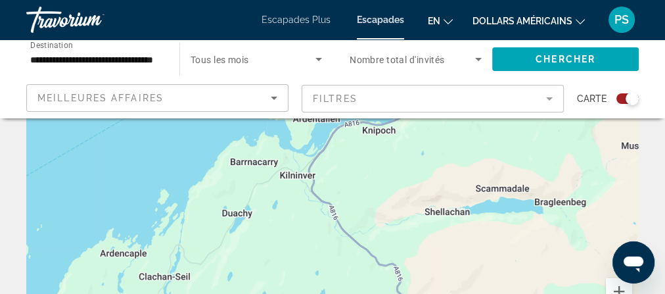
scroll to position [210, 0]
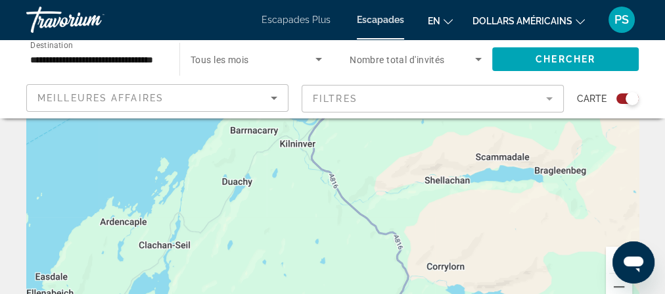
click at [403, 232] on div "Pour activer le glissement avec le clavier, appuyez sur Alt+Entrée. Une fois ce…" at bounding box center [332, 118] width 612 height 394
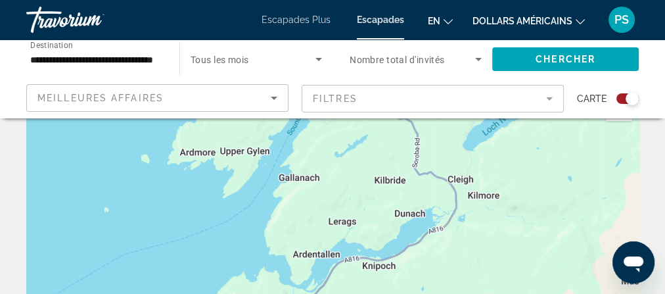
scroll to position [0, 0]
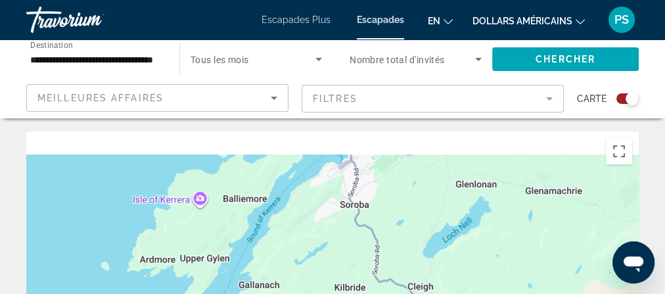
drag, startPoint x: 217, startPoint y: 223, endPoint x: 161, endPoint y: 302, distance: 97.5
click at [161, 293] on html "**********" at bounding box center [332, 147] width 665 height 294
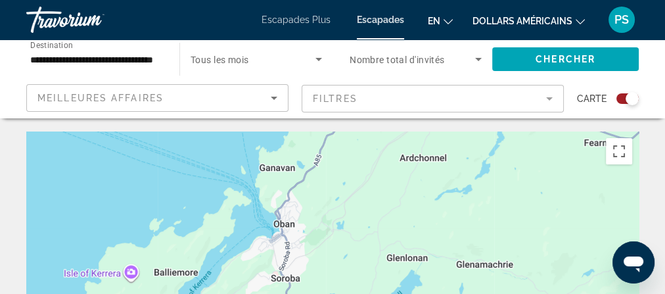
drag, startPoint x: 342, startPoint y: 250, endPoint x: 284, endPoint y: 314, distance: 86.5
click at [284, 293] on html "**********" at bounding box center [332, 147] width 665 height 294
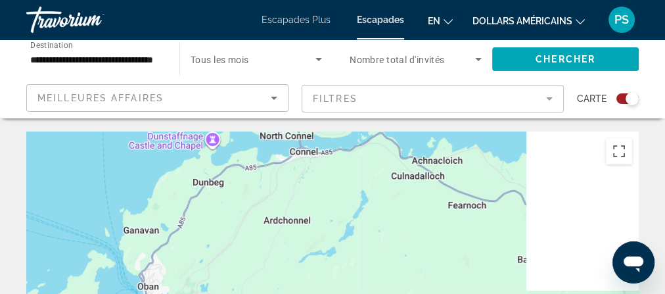
drag, startPoint x: 377, startPoint y: 242, endPoint x: 248, endPoint y: 299, distance: 140.6
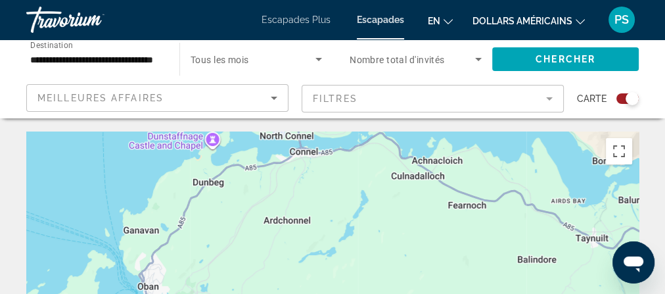
click at [248, 293] on html "**********" at bounding box center [332, 147] width 665 height 294
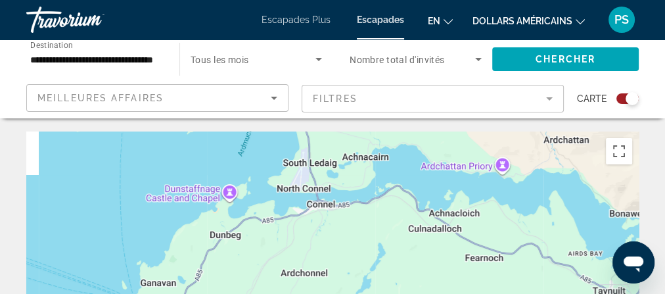
drag, startPoint x: 305, startPoint y: 242, endPoint x: 319, endPoint y: 286, distance: 45.9
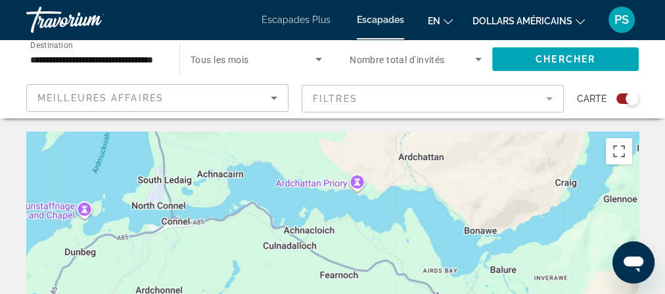
drag, startPoint x: 443, startPoint y: 238, endPoint x: 293, endPoint y: 256, distance: 151.6
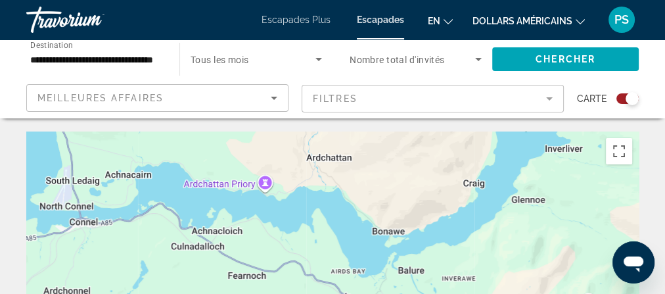
drag, startPoint x: 531, startPoint y: 247, endPoint x: 430, endPoint y: 249, distance: 101.2
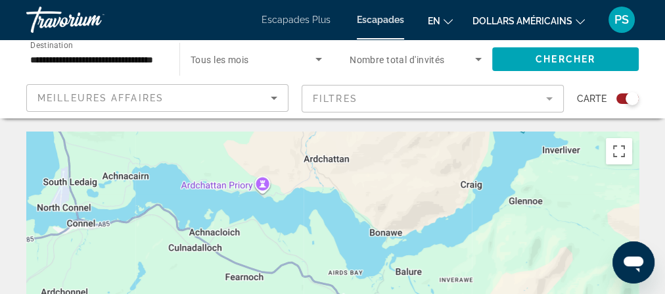
click at [606, 164] on button "Passer en plein écran" at bounding box center [619, 151] width 26 height 26
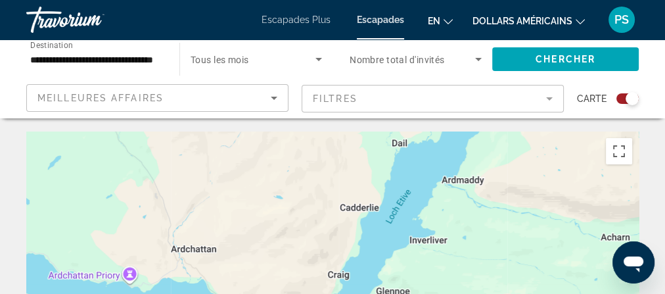
drag, startPoint x: 432, startPoint y: 218, endPoint x: 296, endPoint y: 314, distance: 166.4
click at [296, 293] on html "**********" at bounding box center [332, 147] width 665 height 294
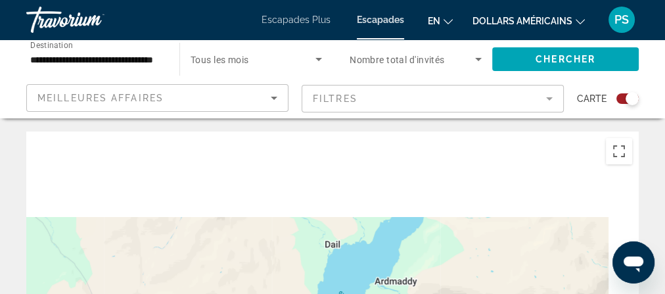
drag, startPoint x: 554, startPoint y: 215, endPoint x: 425, endPoint y: 314, distance: 163.1
click at [425, 293] on html "**********" at bounding box center [332, 147] width 665 height 294
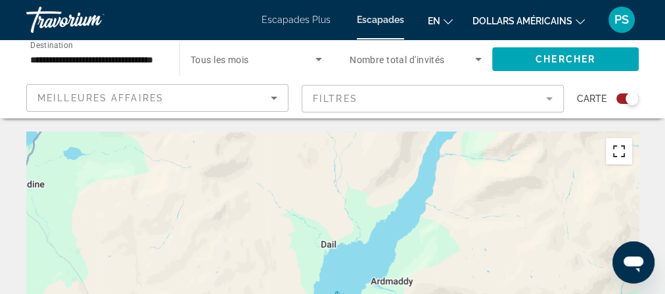
click at [608, 164] on button "Passer en plein écran" at bounding box center [619, 151] width 26 height 26
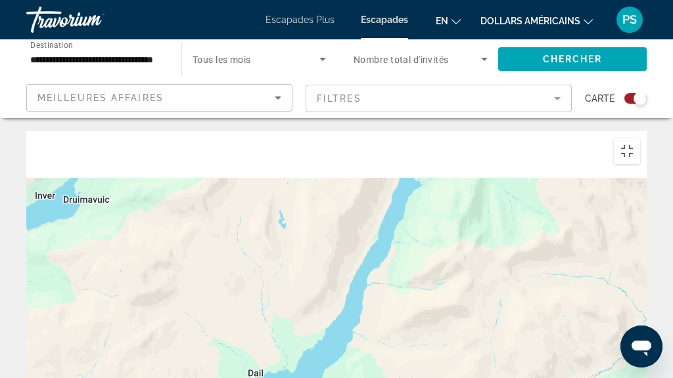
drag, startPoint x: 435, startPoint y: 176, endPoint x: 411, endPoint y: 285, distance: 111.7
click at [345, 293] on div "Contenu principal" at bounding box center [336, 328] width 620 height 394
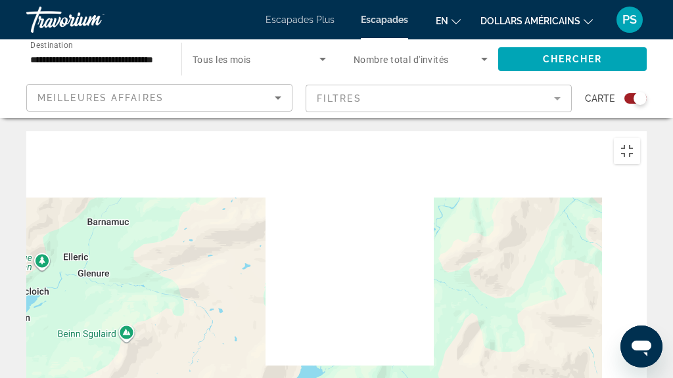
drag, startPoint x: 451, startPoint y: 142, endPoint x: 381, endPoint y: 298, distance: 170.5
click at [381, 293] on div "Contenu principal" at bounding box center [336, 328] width 620 height 394
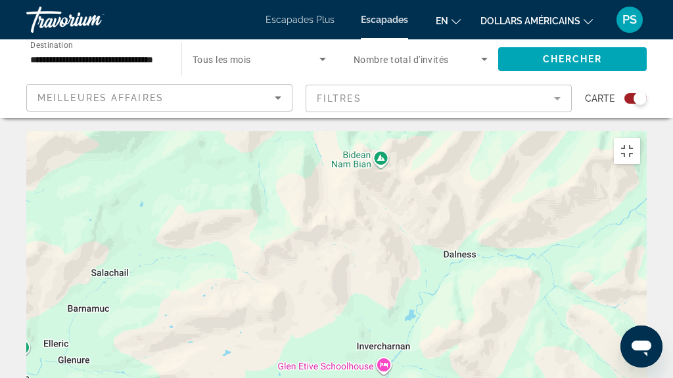
drag, startPoint x: 434, startPoint y: 173, endPoint x: 418, endPoint y: 256, distance: 84.4
click at [418, 256] on div "Contenu principal" at bounding box center [336, 328] width 620 height 394
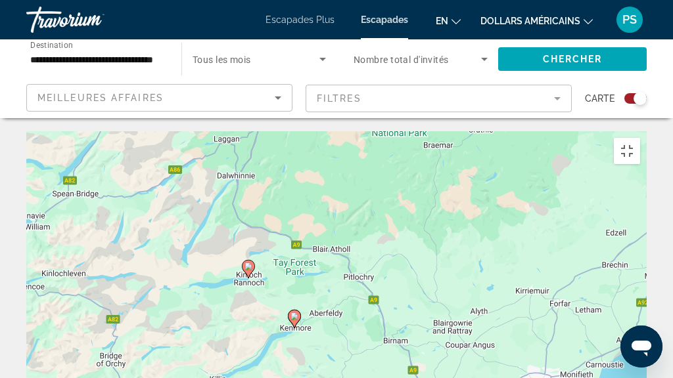
drag, startPoint x: 536, startPoint y: 177, endPoint x: 260, endPoint y: 167, distance: 276.1
click at [260, 167] on div "Pour activer le glissement avec le clavier, appuyez sur Alt+Entrée. Une fois ce…" at bounding box center [336, 328] width 620 height 394
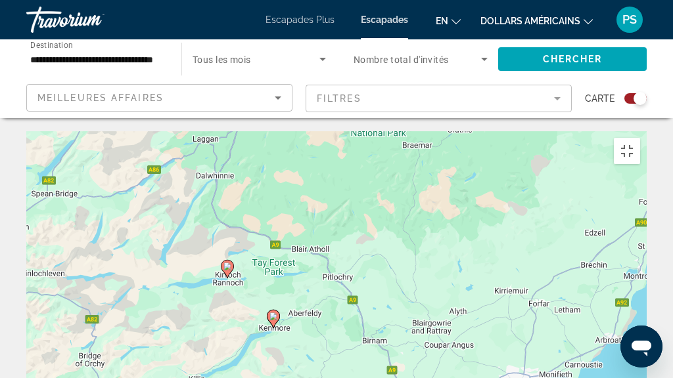
click at [271, 293] on image "Contenu principal" at bounding box center [273, 317] width 8 height 8
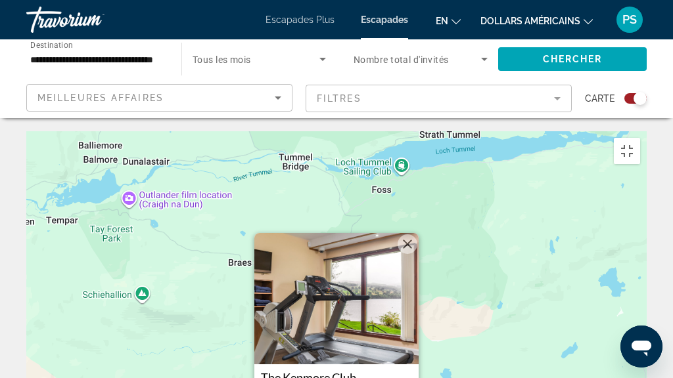
click at [376, 233] on img "Contenu principal" at bounding box center [336, 298] width 164 height 131
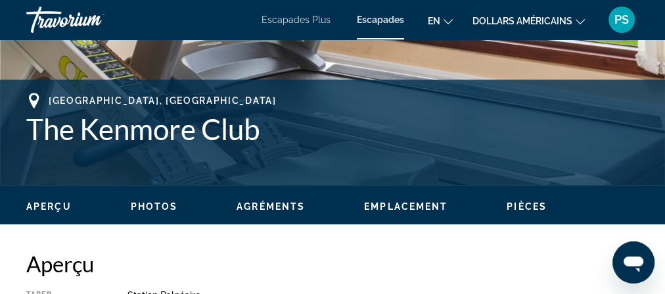
scroll to position [368, 0]
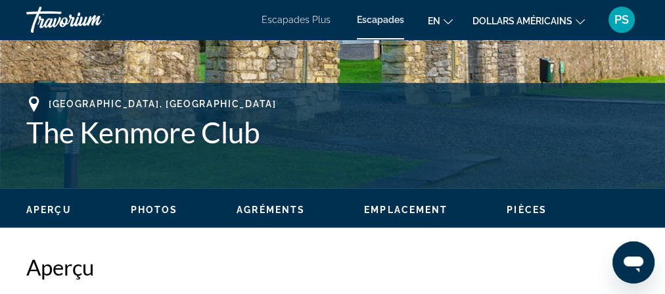
scroll to position [420, 0]
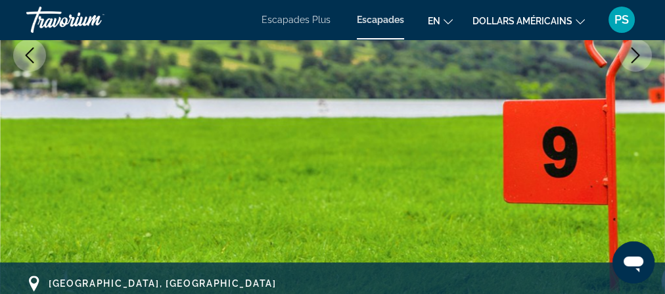
scroll to position [315, 0]
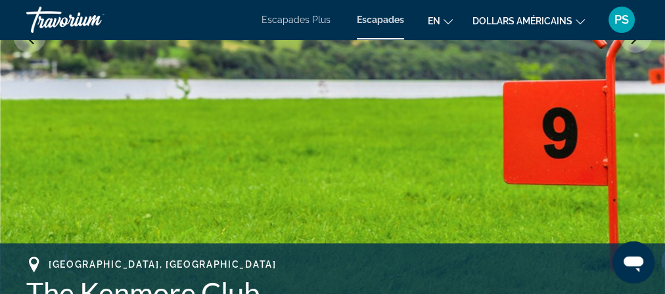
click at [627, 44] on icon "Next image" at bounding box center [635, 36] width 16 height 16
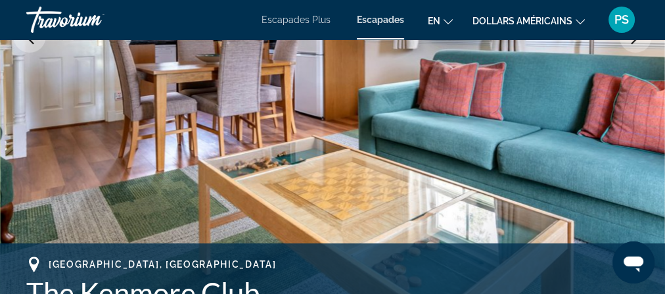
click at [619, 53] on button "Next image" at bounding box center [635, 36] width 33 height 33
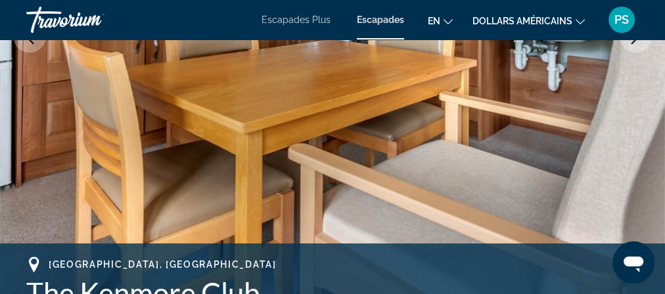
click at [619, 53] on button "Next image" at bounding box center [635, 36] width 33 height 33
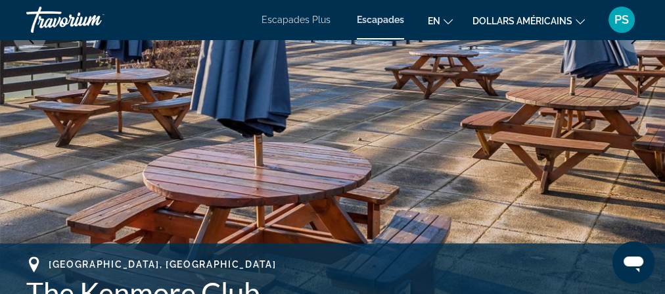
click at [619, 53] on button "Next image" at bounding box center [635, 36] width 33 height 33
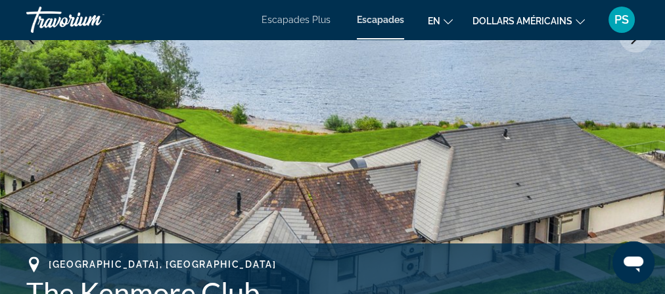
click at [619, 53] on button "Next image" at bounding box center [635, 36] width 33 height 33
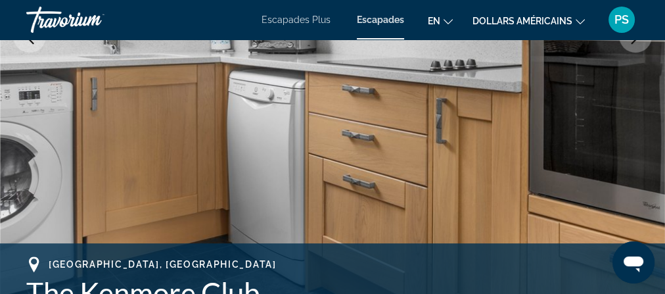
click at [619, 53] on button "Next image" at bounding box center [635, 36] width 33 height 33
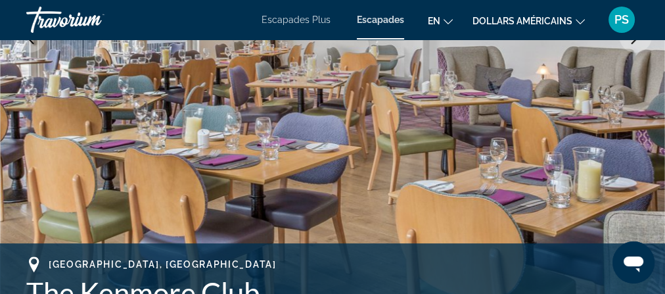
click at [619, 53] on button "Next image" at bounding box center [635, 36] width 33 height 33
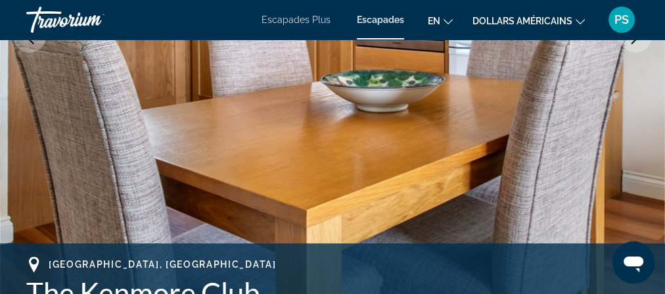
click at [619, 53] on button "Next image" at bounding box center [635, 36] width 33 height 33
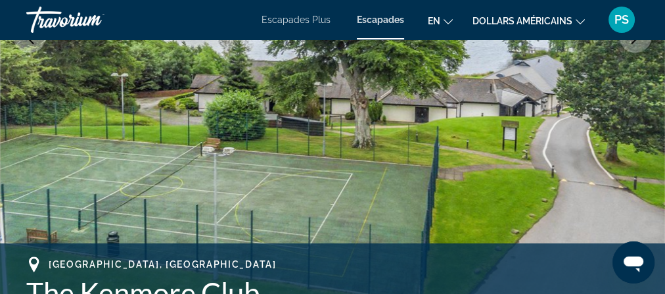
click at [619, 53] on button "Next image" at bounding box center [635, 36] width 33 height 33
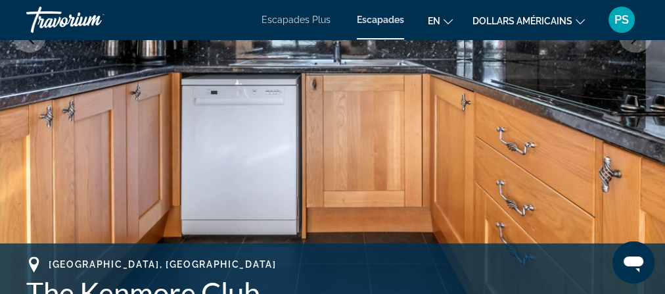
click at [619, 53] on button "Next image" at bounding box center [635, 36] width 33 height 33
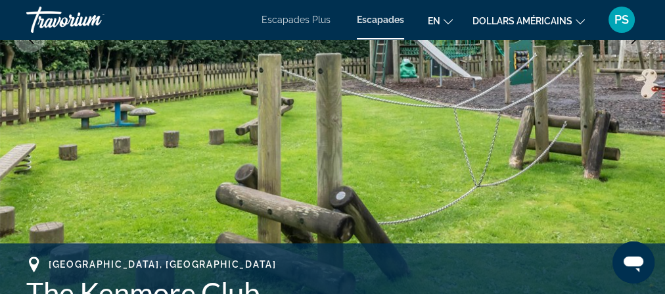
click at [619, 53] on button "Next image" at bounding box center [635, 36] width 33 height 33
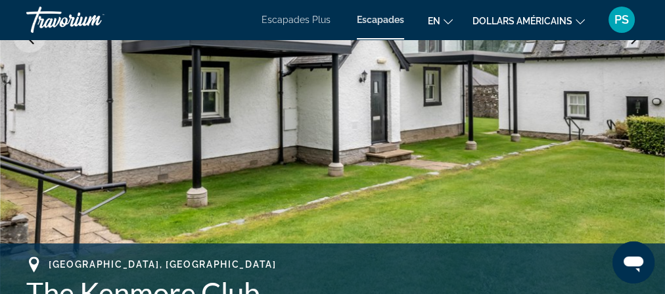
click at [619, 53] on button "Next image" at bounding box center [635, 36] width 33 height 33
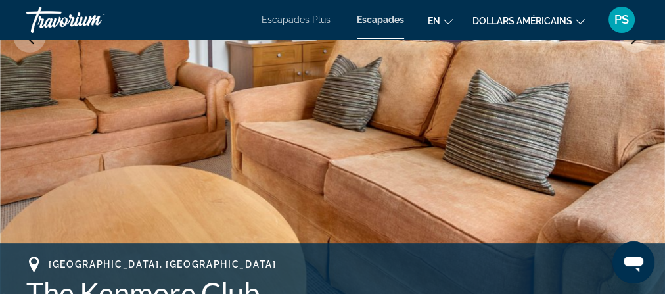
click at [619, 53] on button "Next image" at bounding box center [635, 36] width 33 height 33
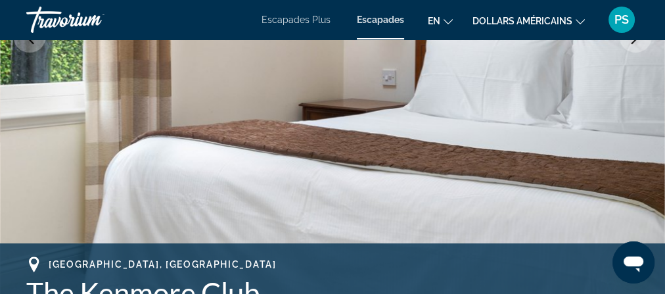
click at [619, 53] on button "Next image" at bounding box center [635, 36] width 33 height 33
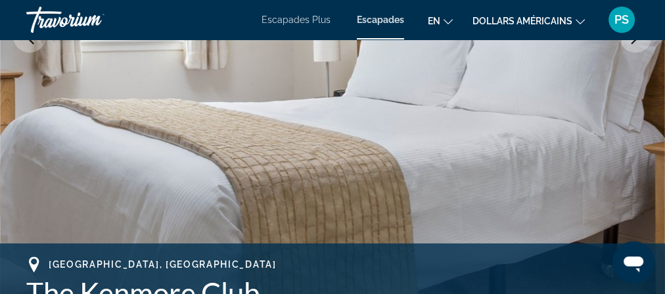
click at [619, 53] on button "Next image" at bounding box center [635, 36] width 33 height 33
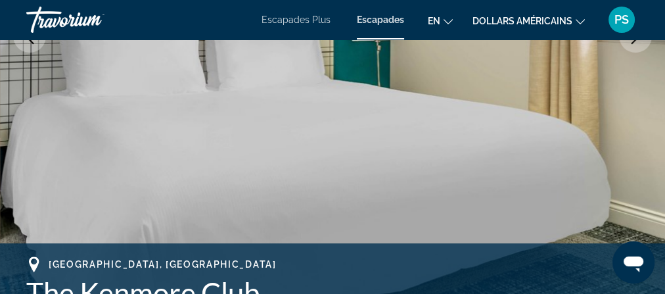
click at [619, 53] on button "Next image" at bounding box center [635, 36] width 33 height 33
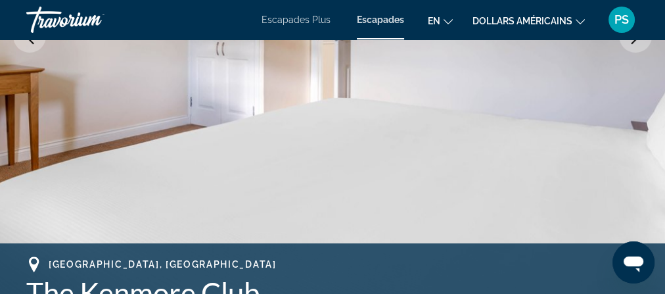
click at [619, 53] on button "Next image" at bounding box center [635, 36] width 33 height 33
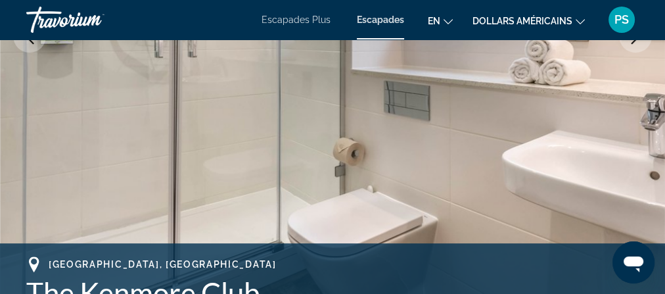
click at [619, 53] on button "Next image" at bounding box center [635, 36] width 33 height 33
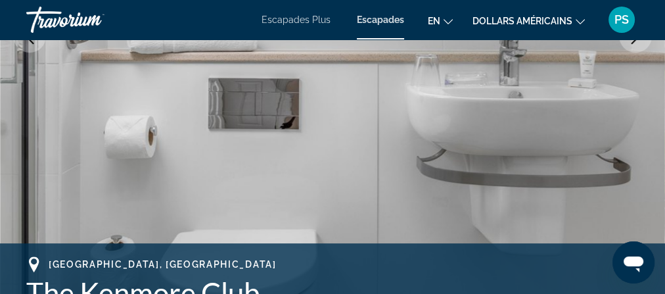
click at [619, 53] on button "Next image" at bounding box center [635, 36] width 33 height 33
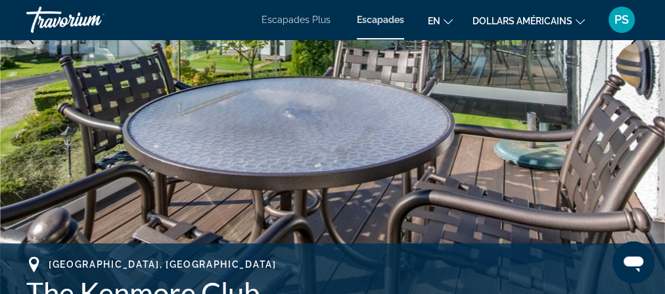
click at [619, 53] on button "Next image" at bounding box center [635, 36] width 33 height 33
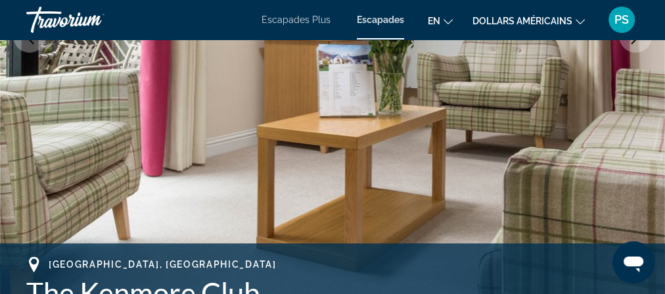
drag, startPoint x: 450, startPoint y: 259, endPoint x: 292, endPoint y: 223, distance: 161.6
click at [292, 223] on img "Contenu principal" at bounding box center [332, 36] width 665 height 624
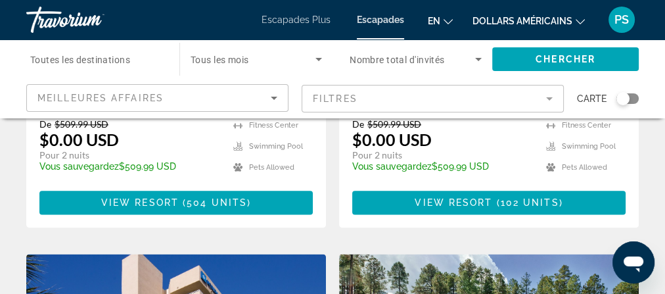
scroll to position [1366, 0]
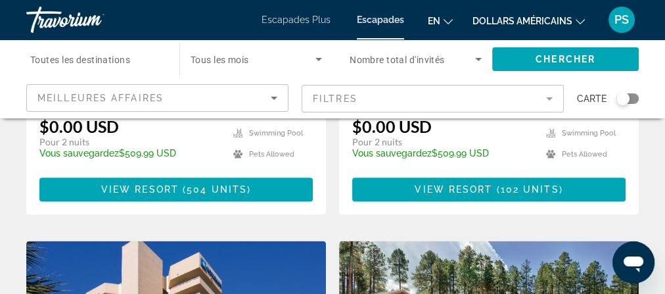
click at [130, 65] on span "Toutes les destinations" at bounding box center [80, 60] width 100 height 11
click at [147, 68] on input "Destination Toutes les destinations" at bounding box center [96, 60] width 132 height 16
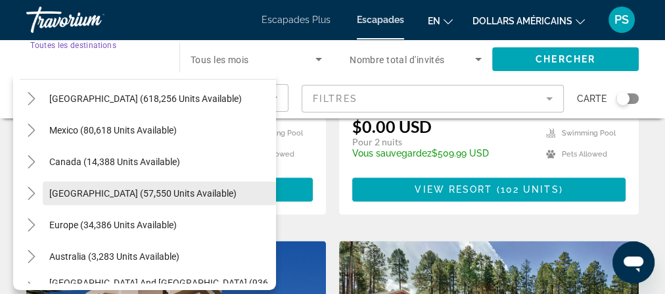
scroll to position [53, 0]
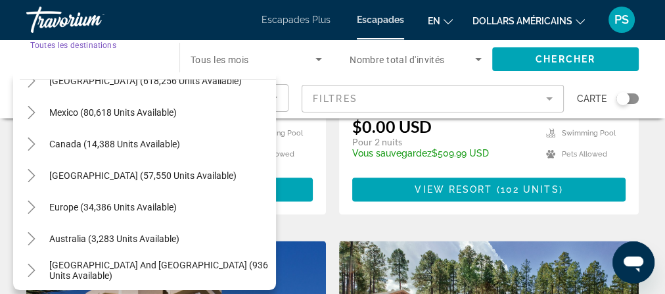
click at [140, 212] on span "Europe (34,386 units available)" at bounding box center [112, 207] width 127 height 11
type input "**********"
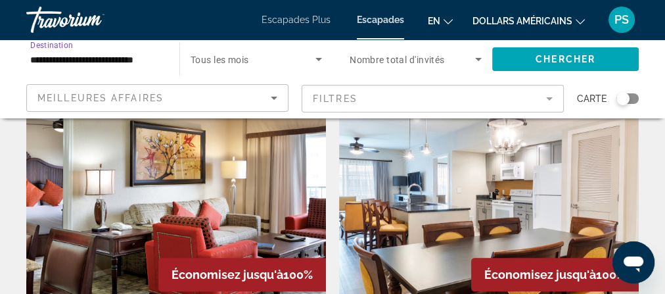
scroll to position [893, 0]
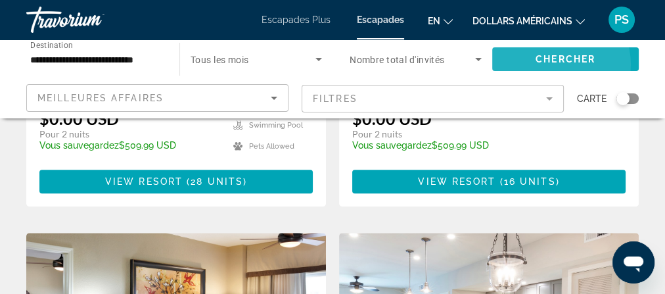
click at [551, 64] on span "Chercher" at bounding box center [565, 59] width 60 height 11
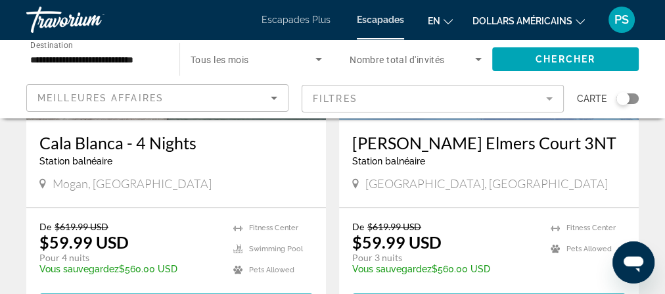
scroll to position [1209, 0]
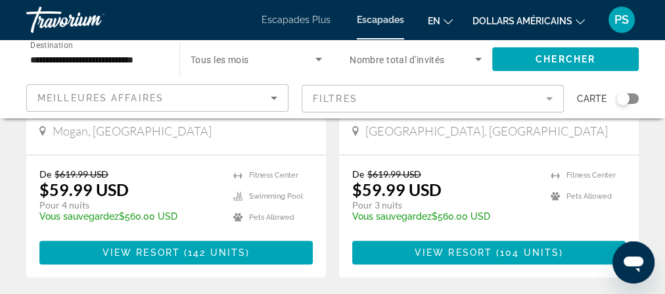
scroll to position [1261, 0]
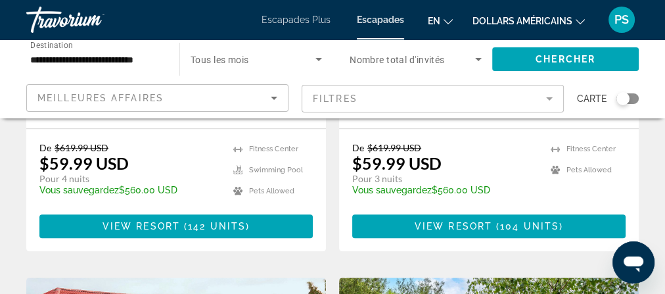
click at [619, 104] on div "Search widget" at bounding box center [627, 98] width 22 height 11
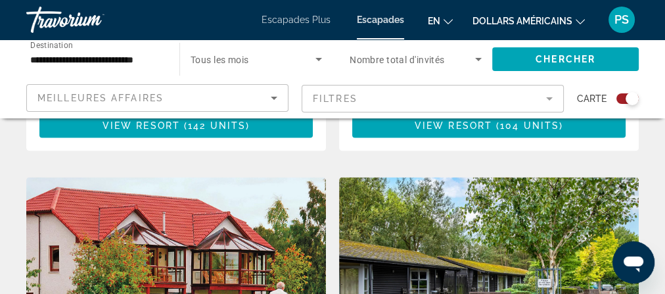
scroll to position [1780, 0]
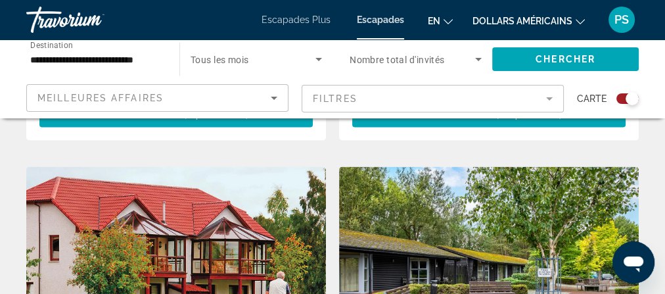
drag, startPoint x: 651, startPoint y: 134, endPoint x: 648, endPoint y: 123, distance: 10.8
click at [648, 118] on div "**********" at bounding box center [332, 78] width 665 height 79
click at [652, 118] on div "**********" at bounding box center [332, 78] width 665 height 79
drag, startPoint x: 539, startPoint y: 202, endPoint x: 572, endPoint y: 210, distance: 33.1
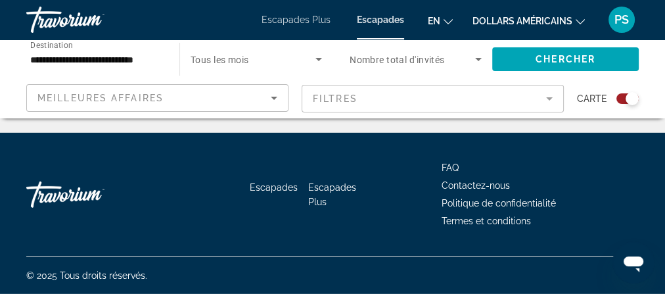
scroll to position [4617, 0]
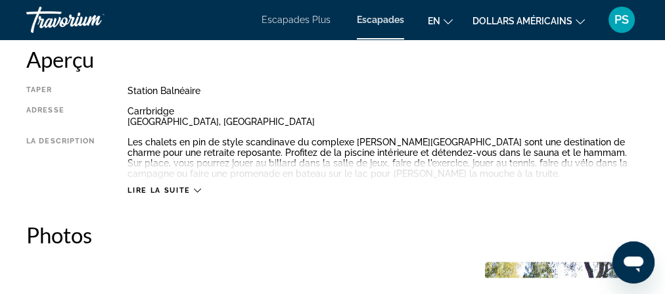
scroll to position [788, 0]
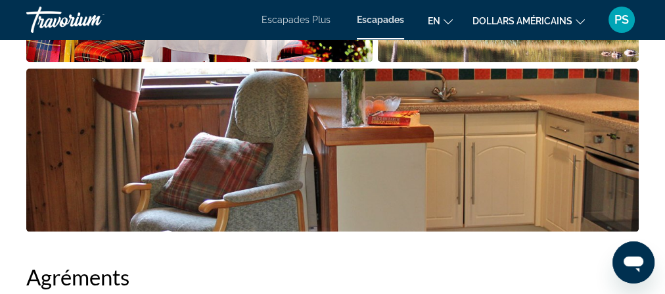
scroll to position [1233, 0]
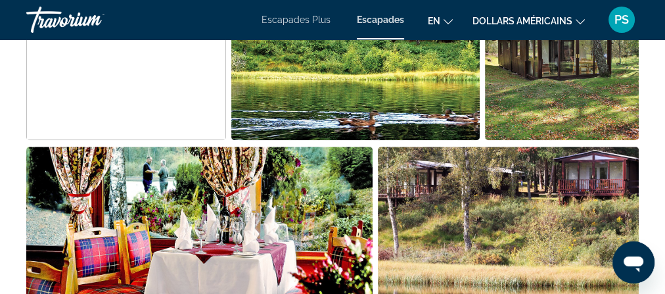
scroll to position [893, 0]
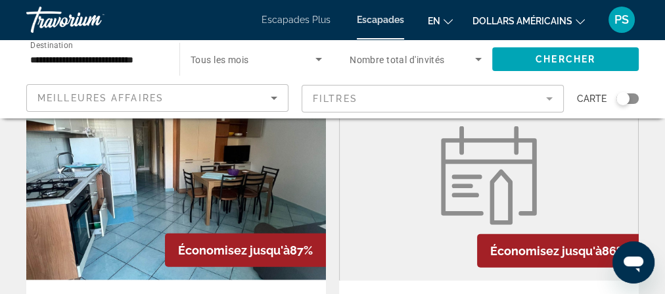
scroll to position [2470, 0]
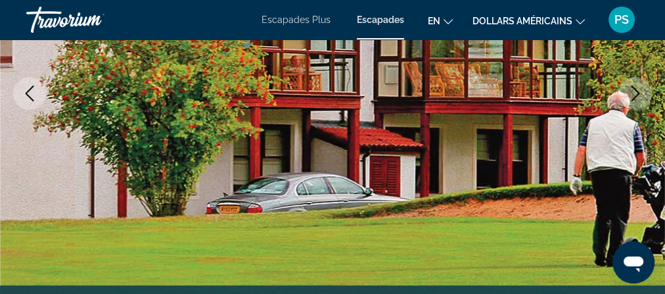
scroll to position [315, 0]
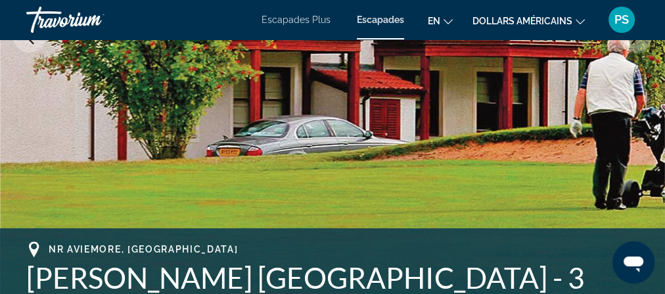
click at [627, 44] on icon "Next image" at bounding box center [635, 36] width 16 height 16
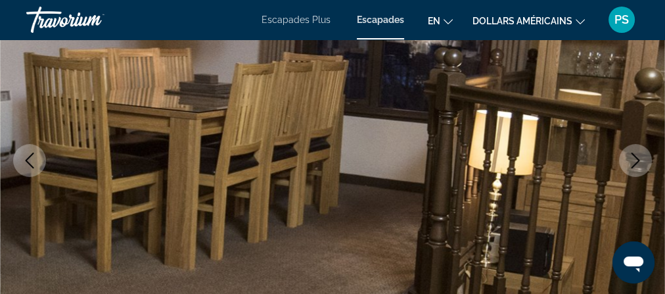
scroll to position [368, 0]
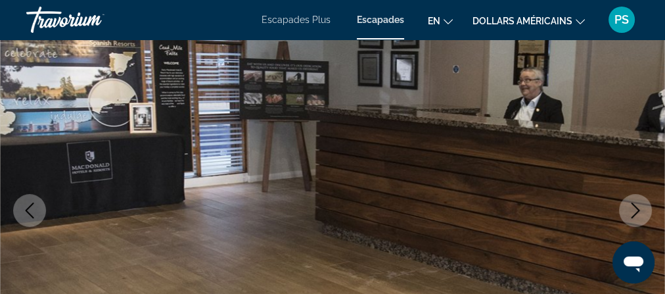
scroll to position [105, 0]
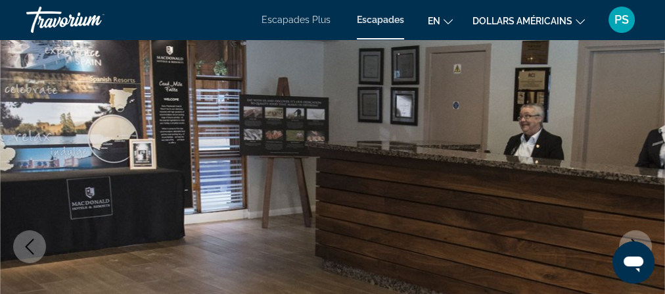
click at [639, 223] on img "Contenu principal" at bounding box center [332, 246] width 665 height 624
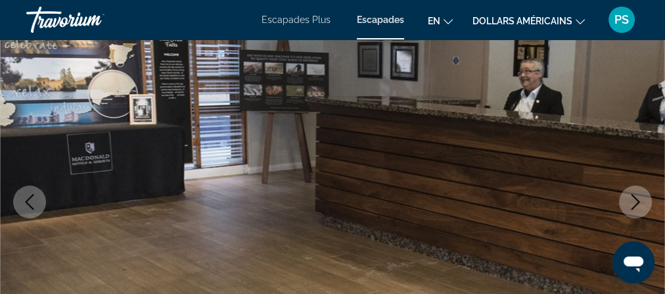
scroll to position [210, 0]
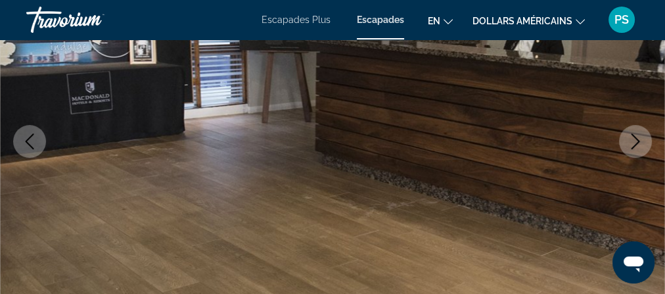
click at [648, 143] on img "Contenu principal" at bounding box center [332, 141] width 665 height 624
click at [607, 171] on img "Contenu principal" at bounding box center [332, 141] width 665 height 624
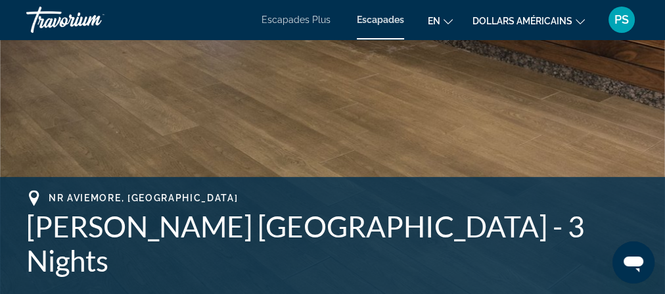
scroll to position [368, 0]
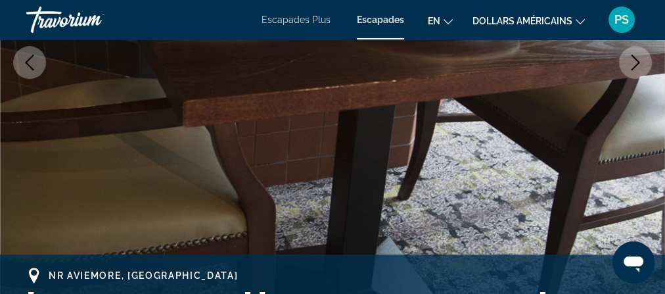
scroll to position [315, 0]
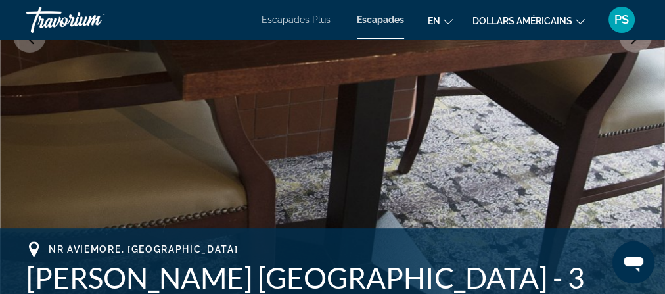
click at [627, 44] on icon "Next image" at bounding box center [635, 36] width 16 height 16
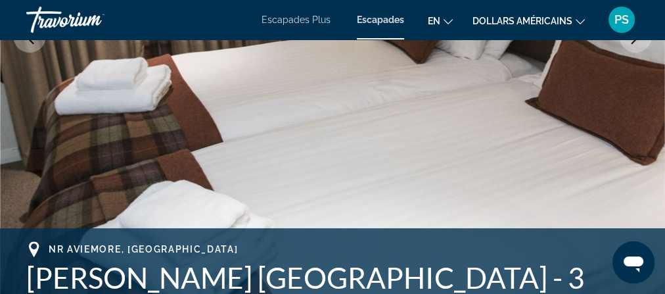
click at [631, 44] on icon "Next image" at bounding box center [635, 36] width 9 height 16
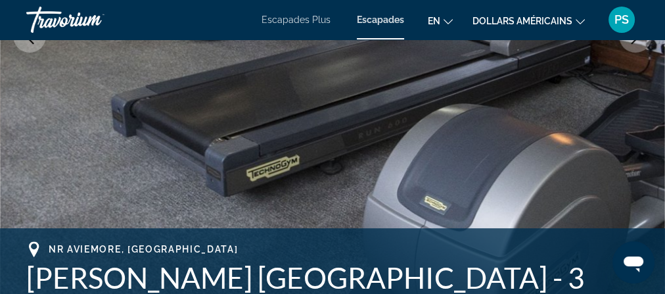
click at [627, 44] on icon "Next image" at bounding box center [635, 36] width 16 height 16
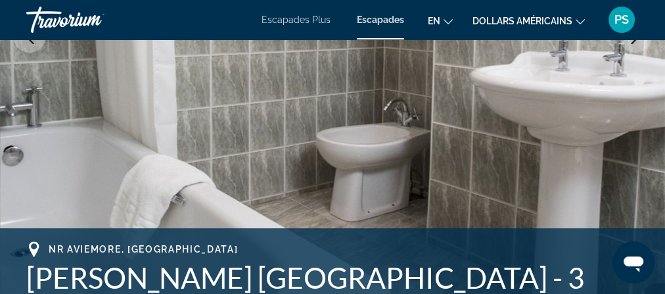
click at [627, 44] on icon "Next image" at bounding box center [635, 36] width 16 height 16
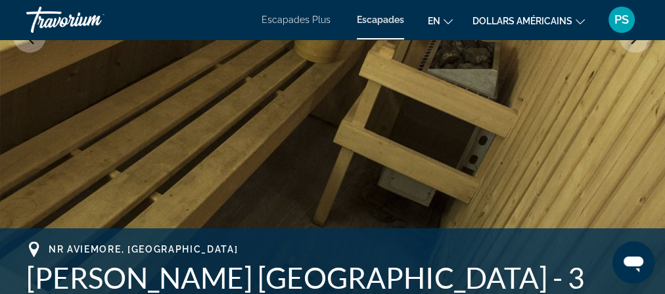
click at [627, 44] on mat-icon "Next image" at bounding box center [635, 36] width 16 height 16
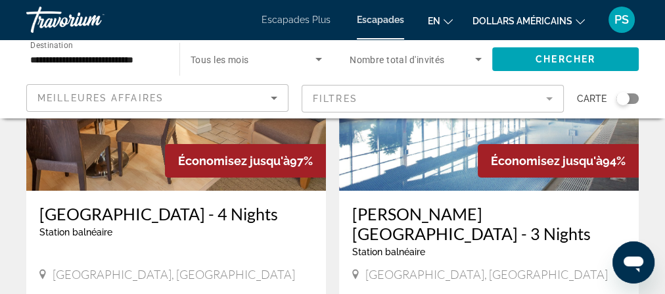
scroll to position [210, 0]
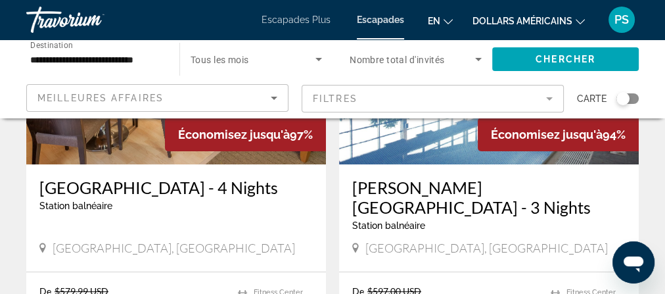
click at [502, 164] on img "Contenu principal" at bounding box center [489, 59] width 300 height 210
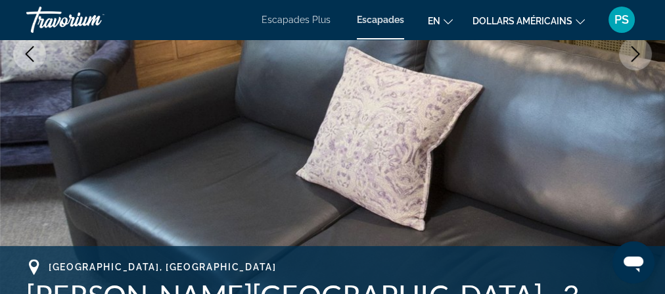
scroll to position [315, 0]
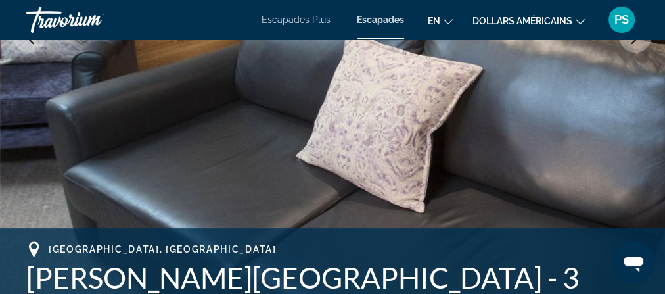
click at [631, 44] on icon "Next image" at bounding box center [635, 36] width 9 height 16
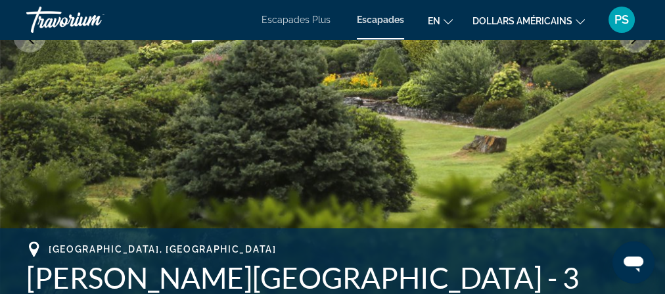
click at [627, 44] on icon "Next image" at bounding box center [635, 36] width 16 height 16
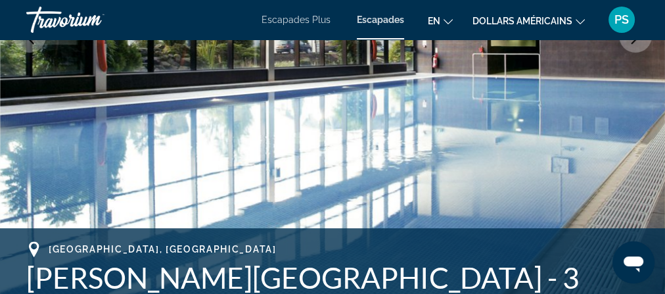
click at [627, 44] on icon "Next image" at bounding box center [635, 36] width 16 height 16
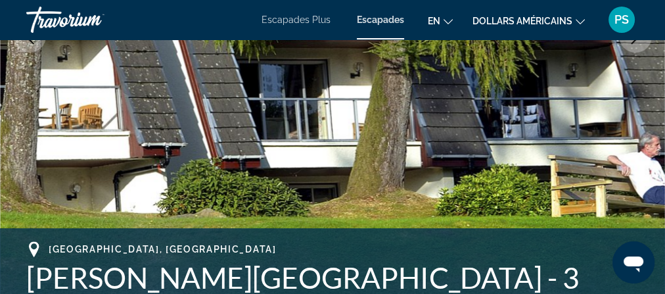
click at [627, 44] on icon "Next image" at bounding box center [635, 36] width 16 height 16
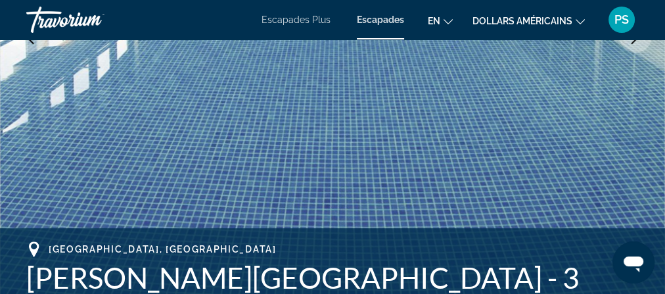
click at [627, 44] on icon "Next image" at bounding box center [635, 36] width 16 height 16
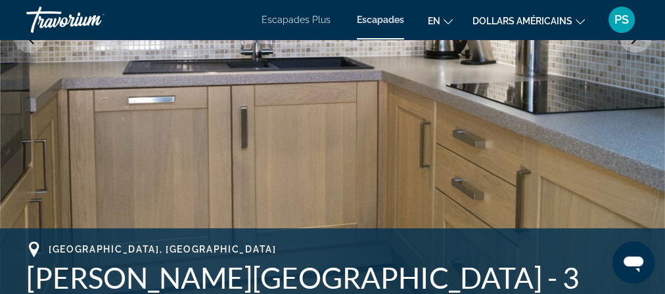
click at [627, 44] on icon "Next image" at bounding box center [635, 36] width 16 height 16
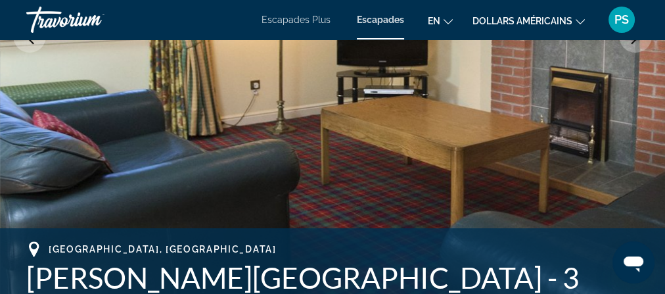
click at [627, 44] on icon "Next image" at bounding box center [635, 36] width 16 height 16
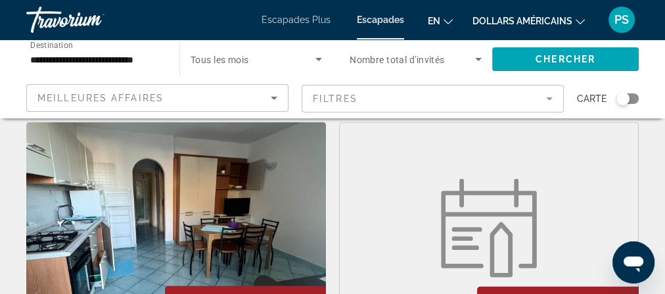
scroll to position [2365, 0]
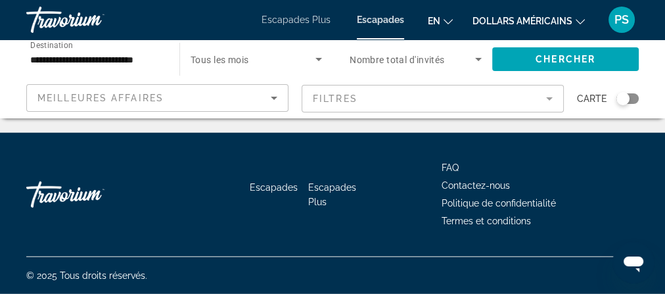
scroll to position [3363, 0]
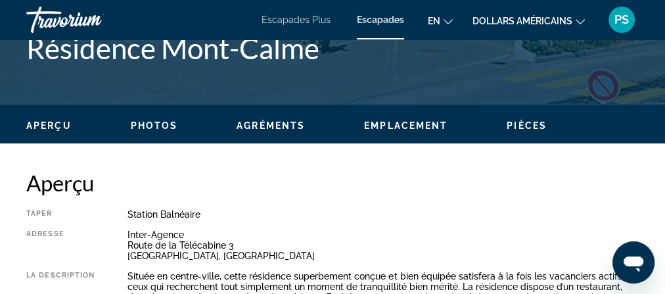
scroll to position [526, 0]
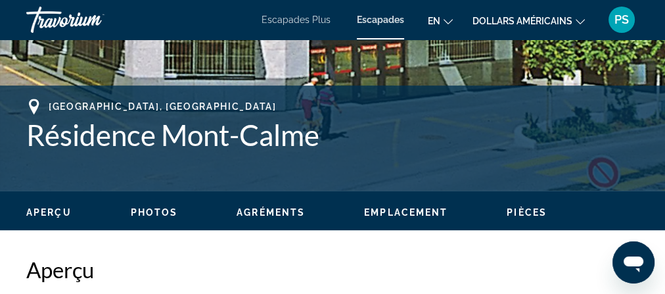
scroll to position [420, 0]
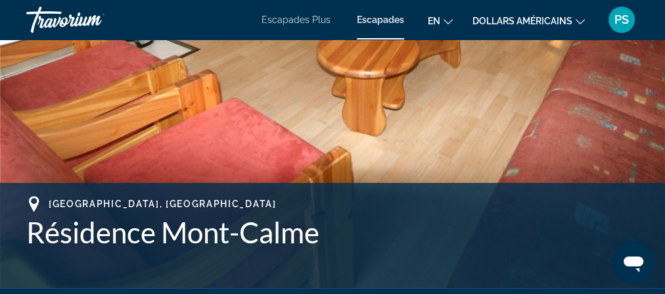
scroll to position [368, 0]
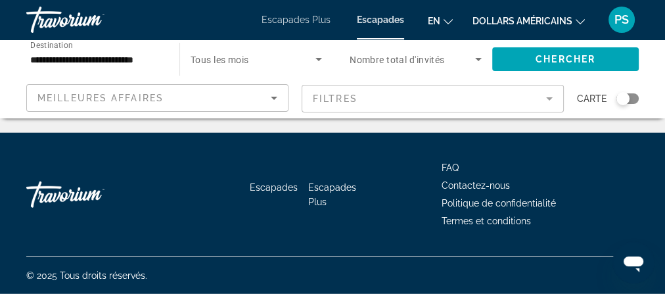
scroll to position [4572, 0]
click at [237, 101] on span "2" at bounding box center [240, 93] width 7 height 14
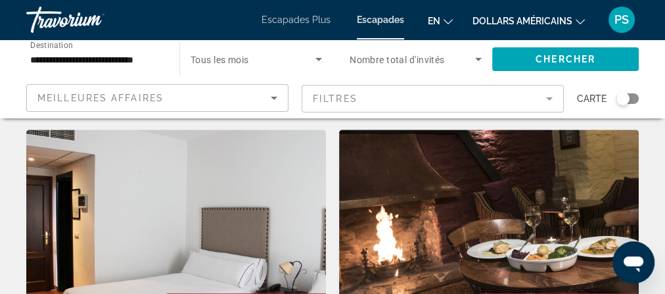
scroll to position [946, 0]
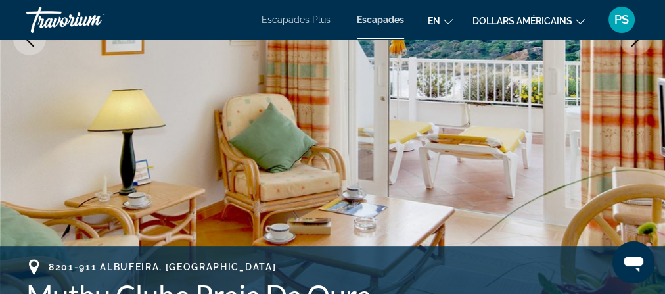
scroll to position [315, 0]
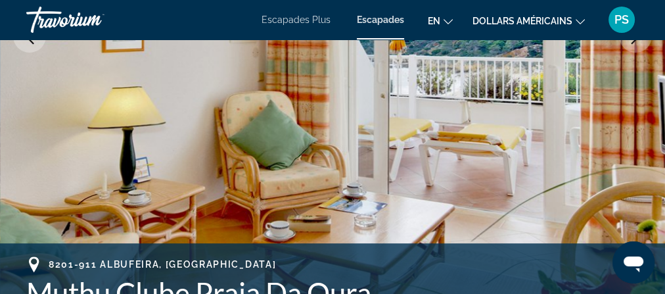
click at [631, 44] on icon "Next image" at bounding box center [635, 36] width 9 height 16
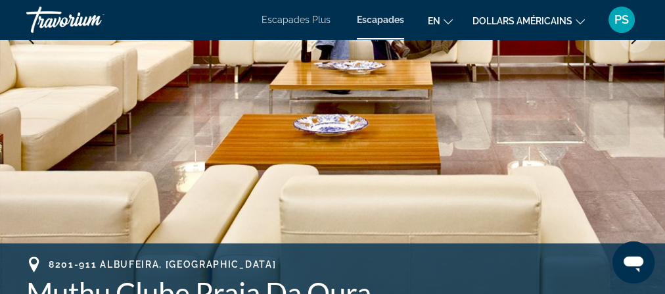
click at [627, 44] on icon "Next image" at bounding box center [635, 36] width 16 height 16
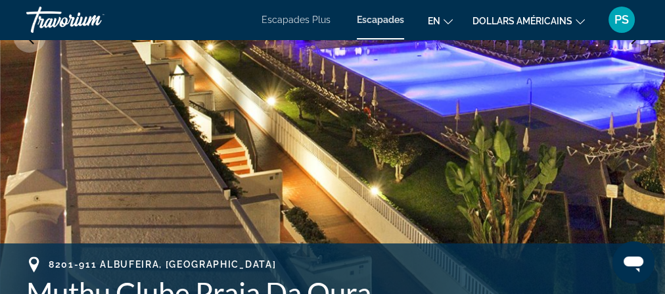
click at [627, 44] on icon "Next image" at bounding box center [635, 36] width 16 height 16
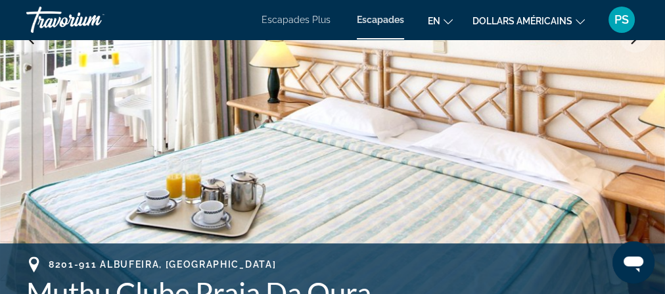
click at [627, 44] on icon "Next image" at bounding box center [635, 36] width 16 height 16
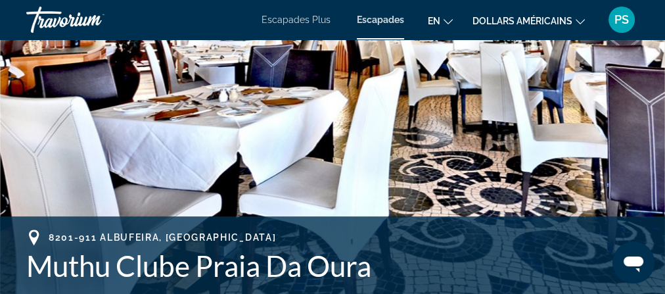
scroll to position [368, 0]
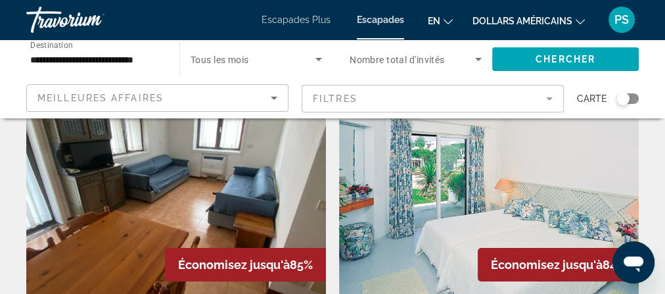
scroll to position [105, 0]
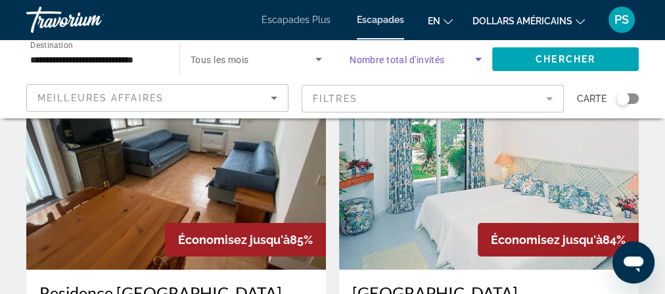
click at [473, 67] on icon "Search widget" at bounding box center [478, 59] width 16 height 16
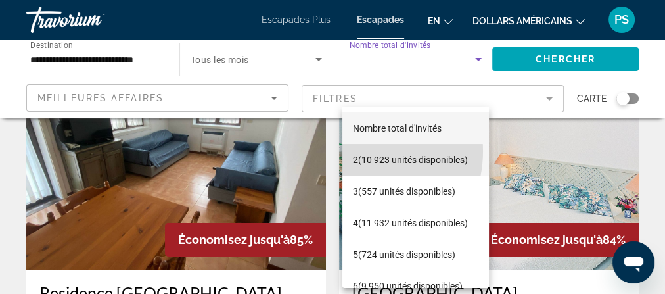
click at [356, 154] on font "2" at bounding box center [355, 159] width 5 height 11
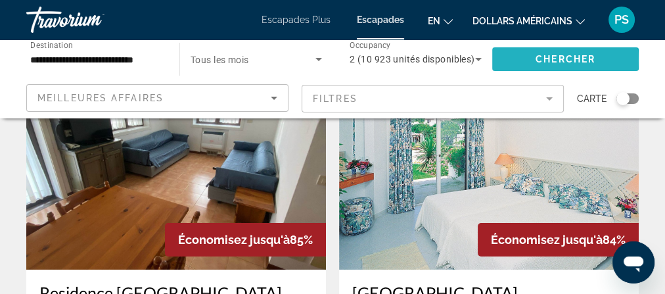
click at [560, 64] on span "Chercher" at bounding box center [565, 59] width 60 height 11
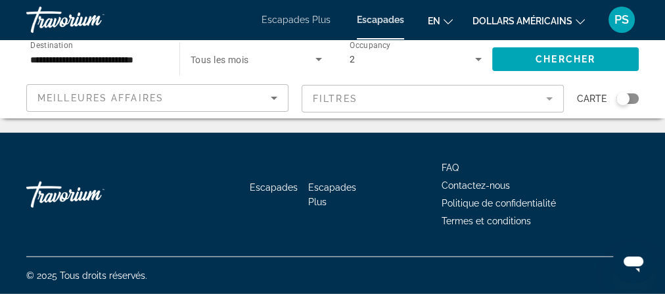
scroll to position [4572, 0]
click at [229, 105] on link "page 2" at bounding box center [240, 93] width 23 height 23
click at [283, 101] on span "3" at bounding box center [286, 93] width 7 height 14
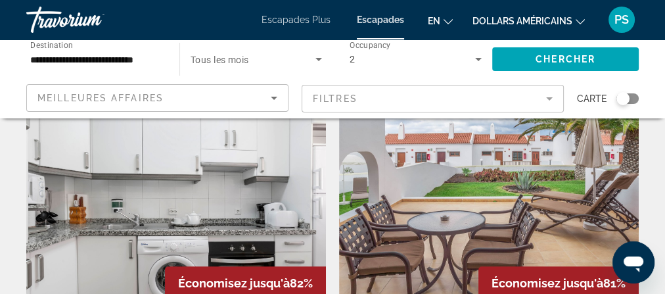
scroll to position [526, 0]
